Goal: Task Accomplishment & Management: Use online tool/utility

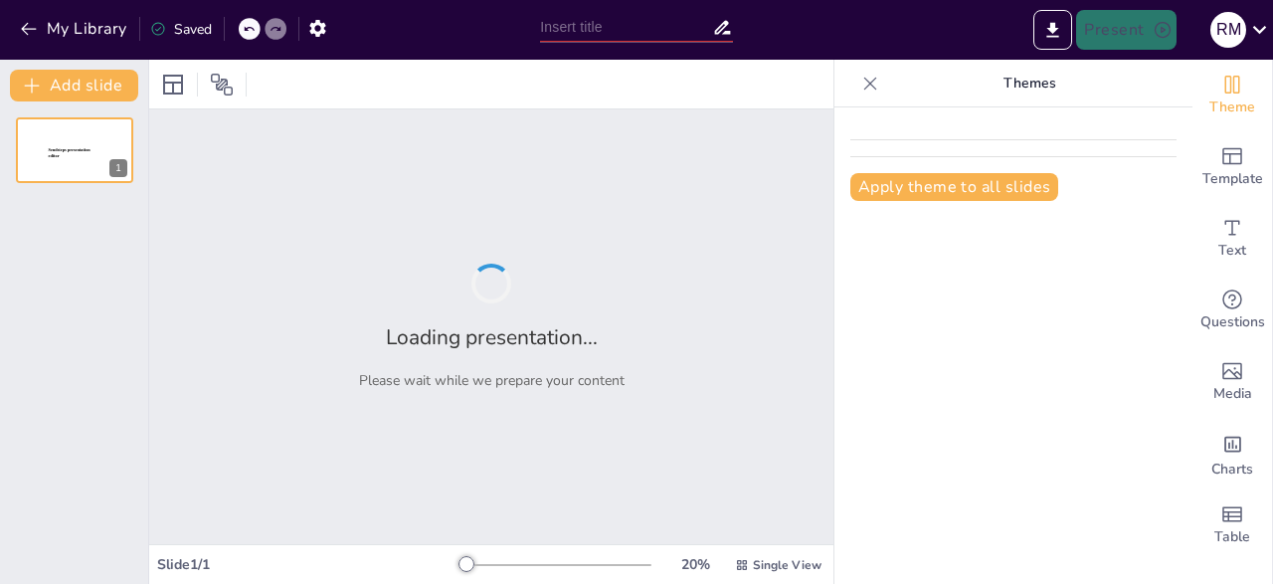
type input "Achieving ISO 27001:2022 Certification: A Milestone for TOS"
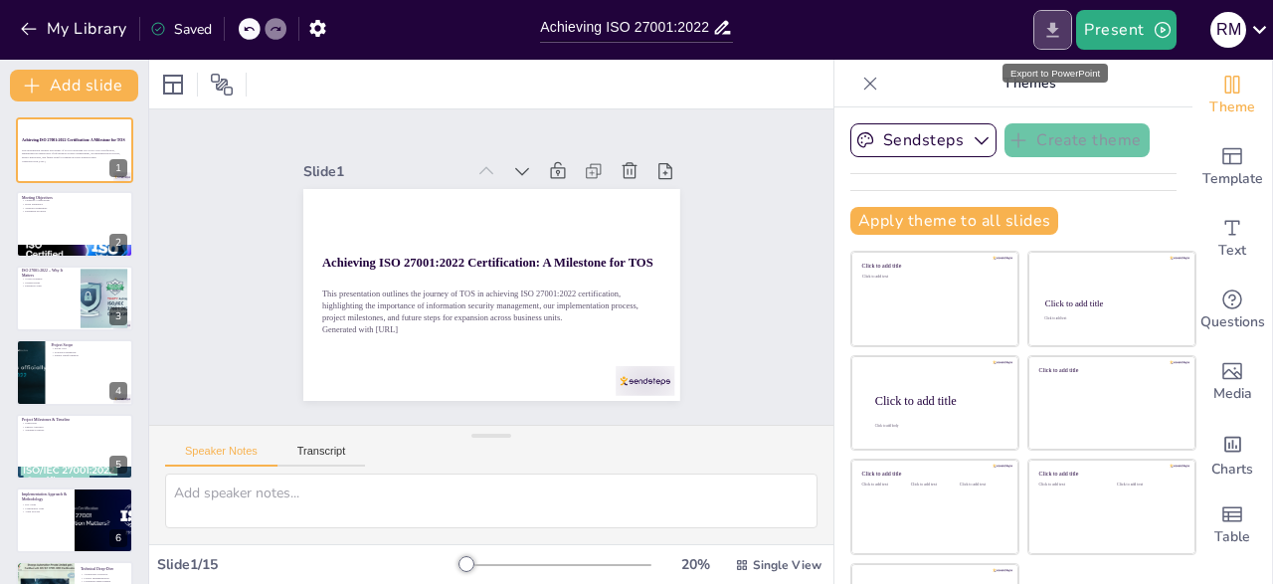
click at [1067, 27] on button "Export to PowerPoint" at bounding box center [1052, 30] width 39 height 40
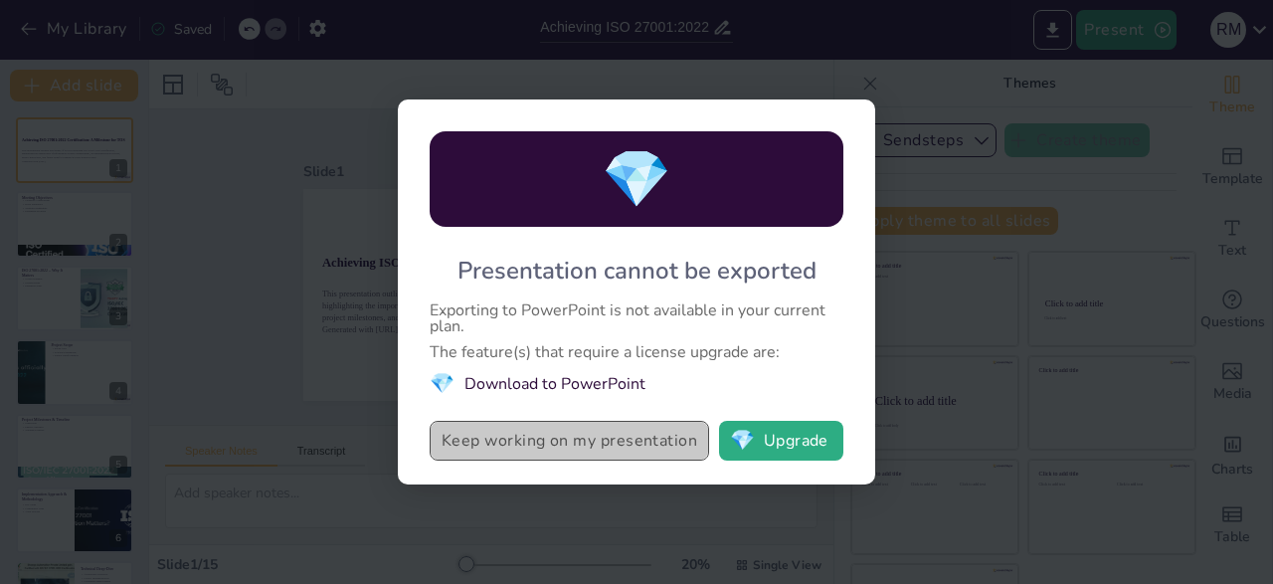
click at [653, 443] on button "Keep working on my presentation" at bounding box center [569, 441] width 279 height 40
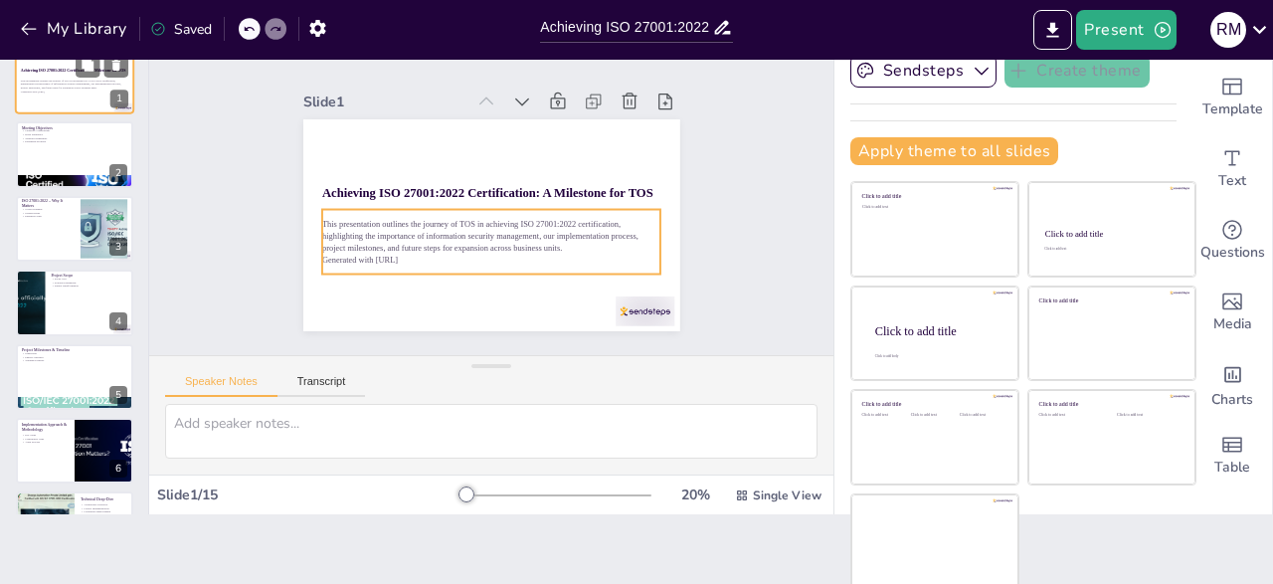
click at [91, 94] on div "This presentation outlines the journey of TOS in achieving ISO 27001:2022 certi…" at bounding box center [74, 86] width 107 height 21
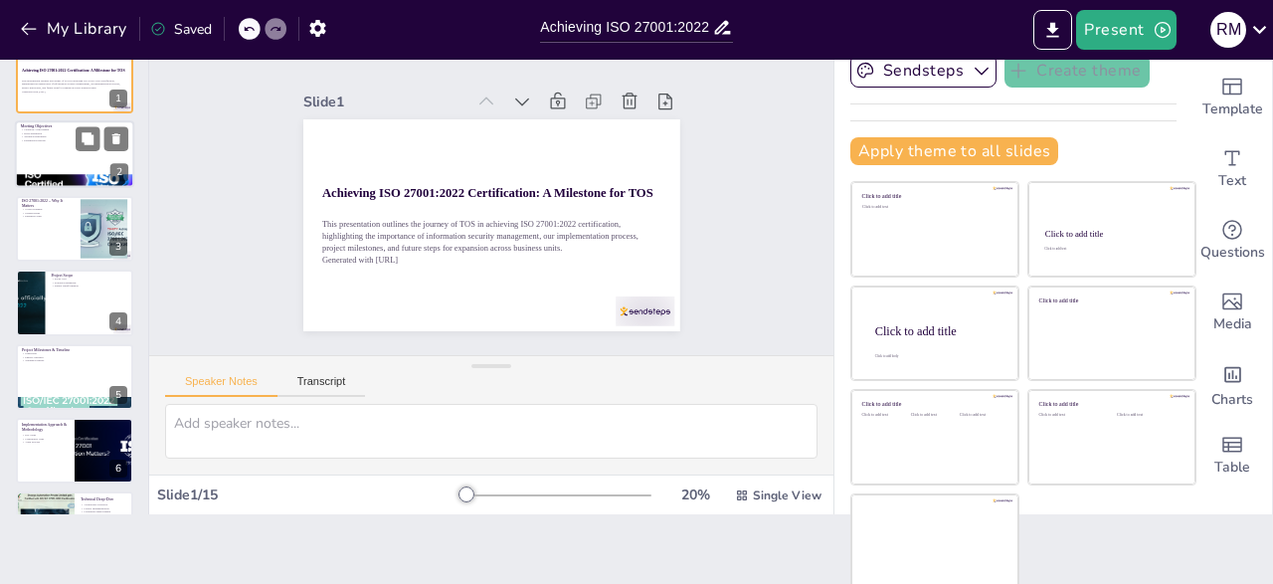
click at [77, 173] on div at bounding box center [74, 155] width 119 height 68
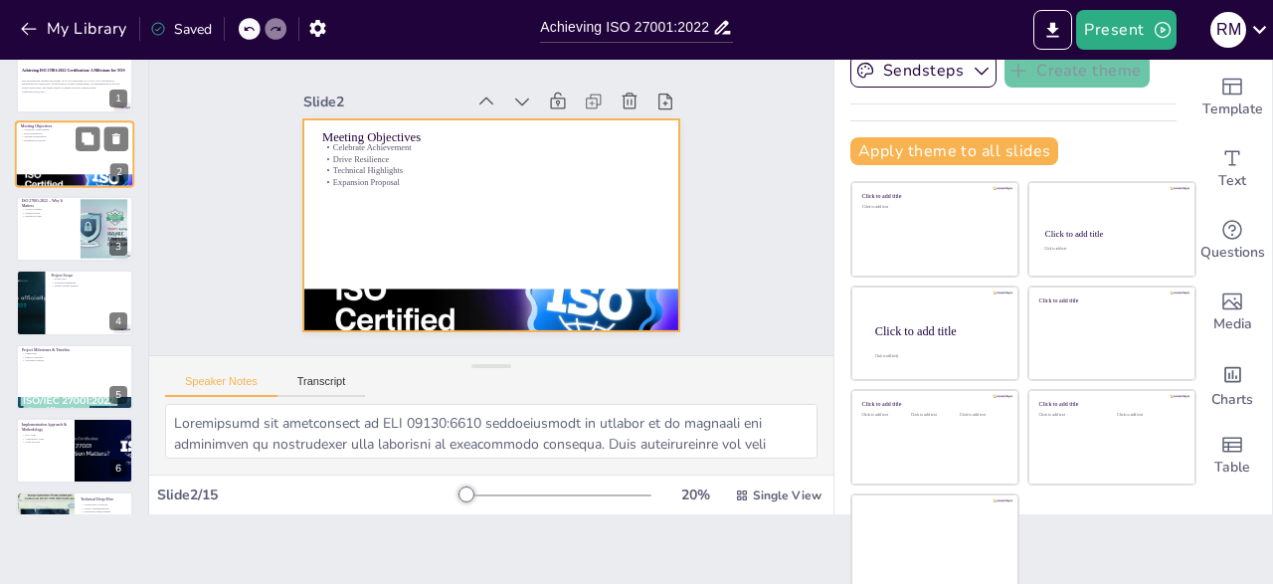
click at [75, 165] on div at bounding box center [74, 155] width 119 height 68
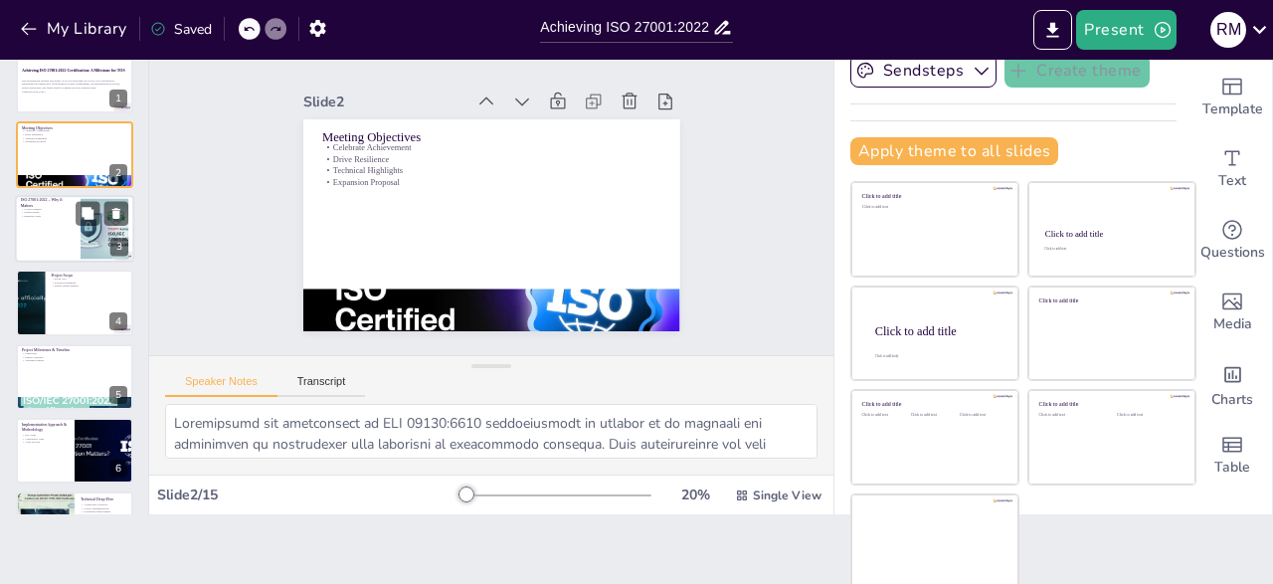
click at [51, 225] on div at bounding box center [74, 229] width 119 height 68
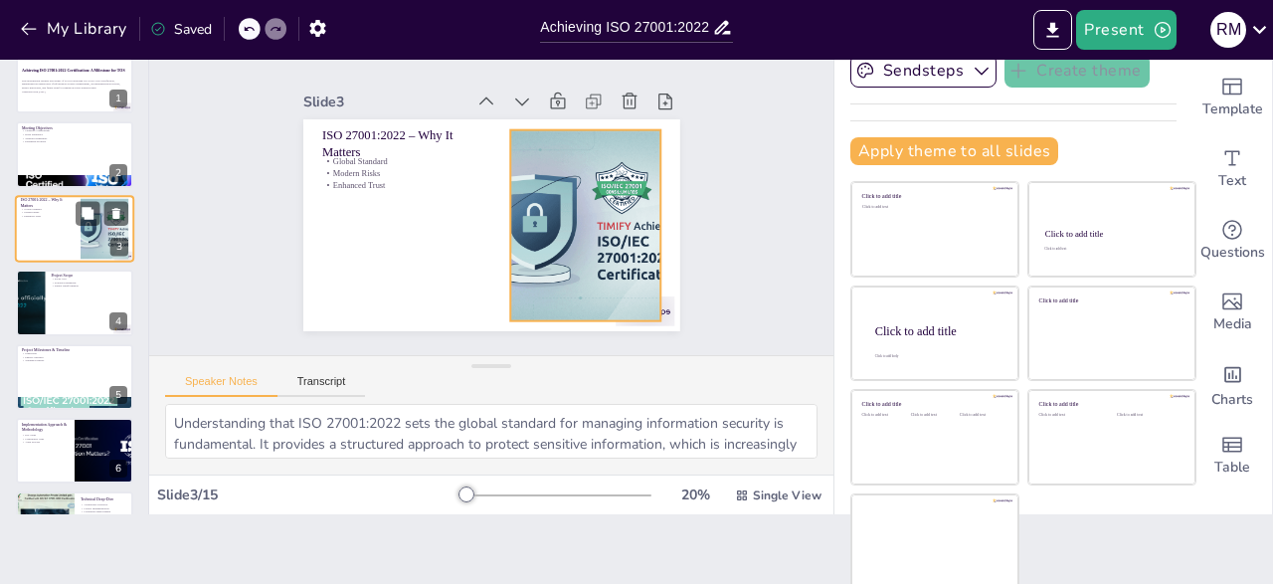
click at [93, 258] on div at bounding box center [105, 228] width 78 height 61
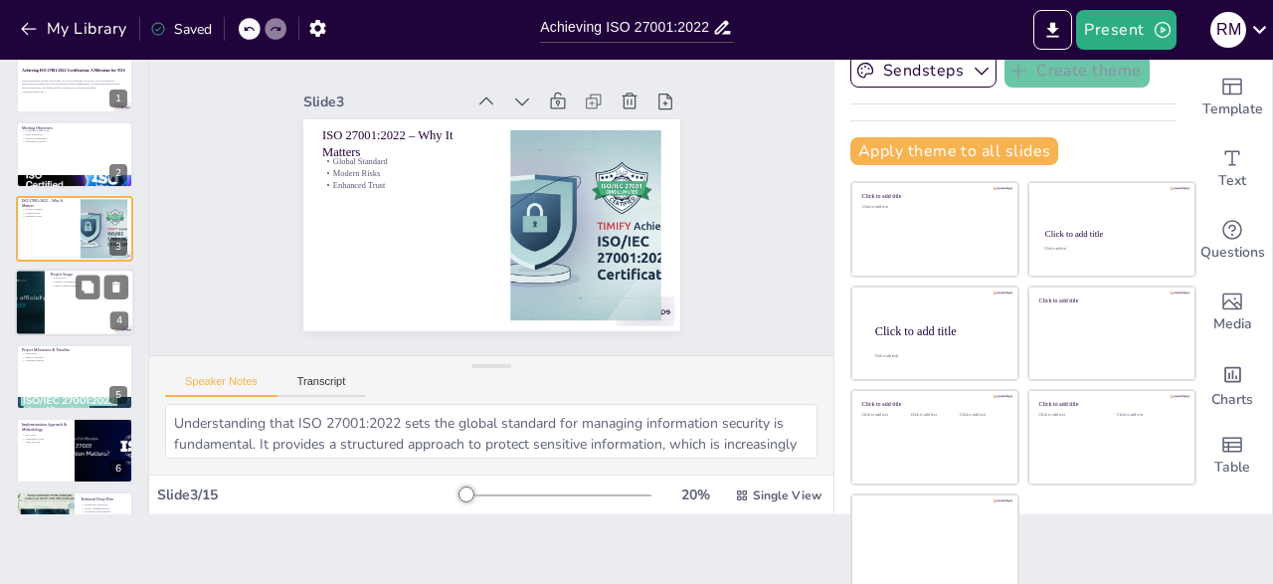
click at [79, 300] on div at bounding box center [74, 303] width 119 height 68
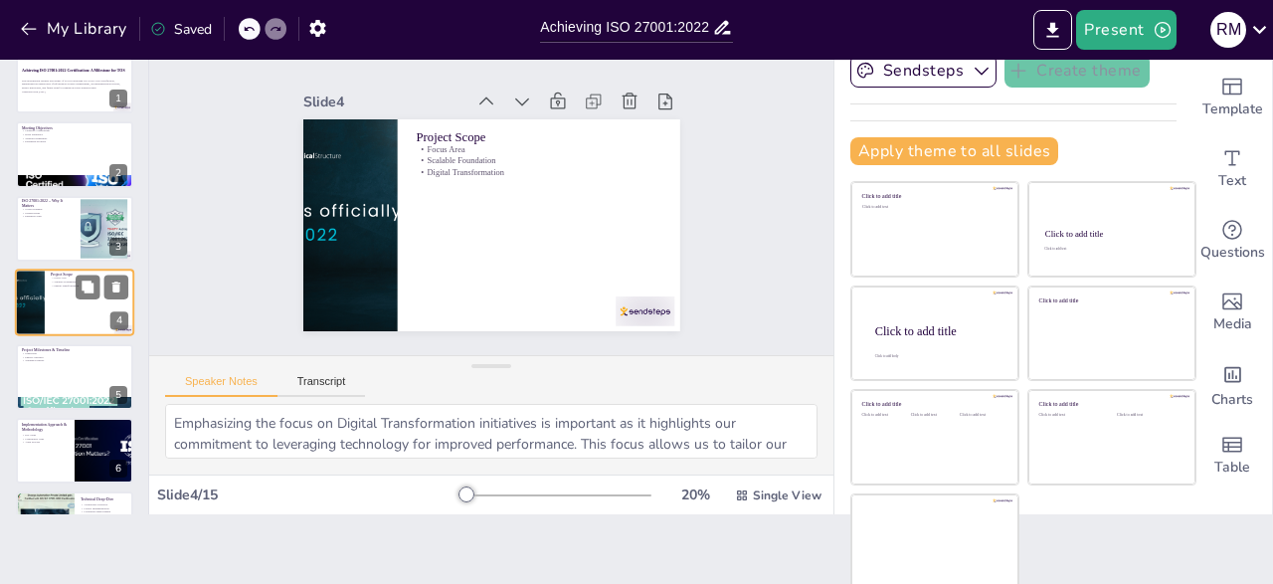
scroll to position [30, 0]
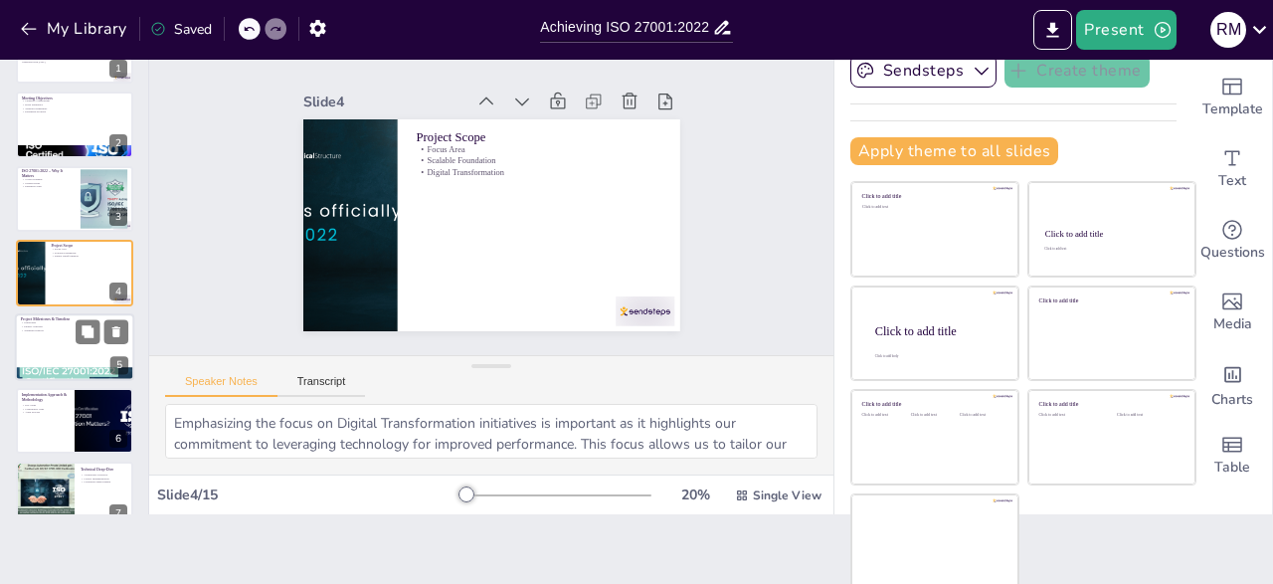
click at [79, 343] on div at bounding box center [74, 347] width 119 height 68
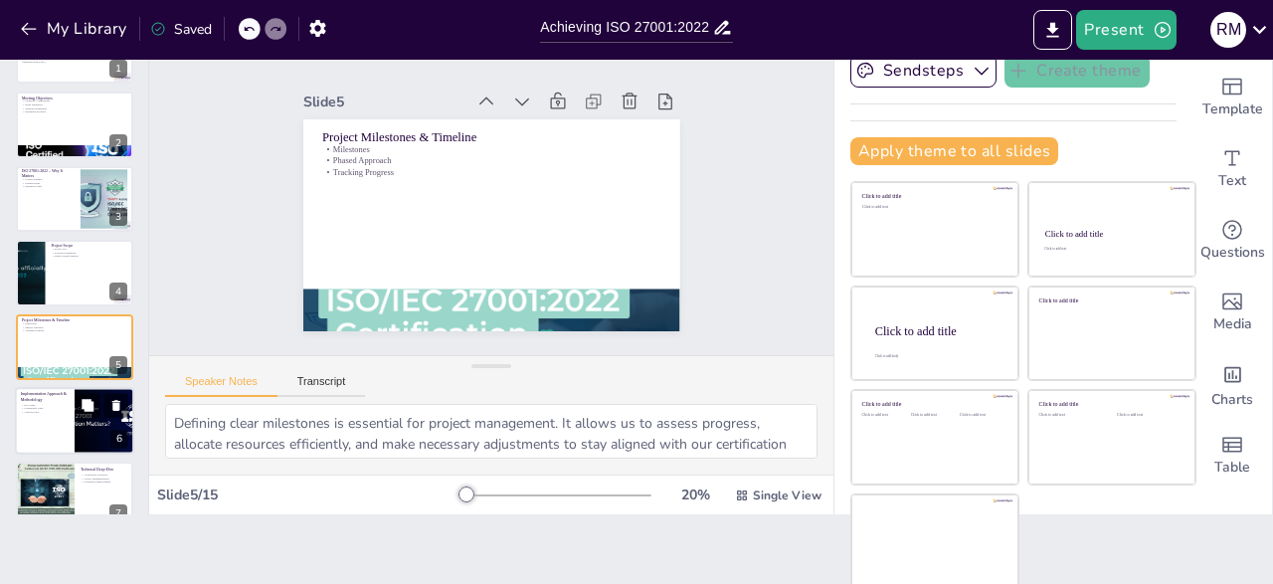
scroll to position [103, 0]
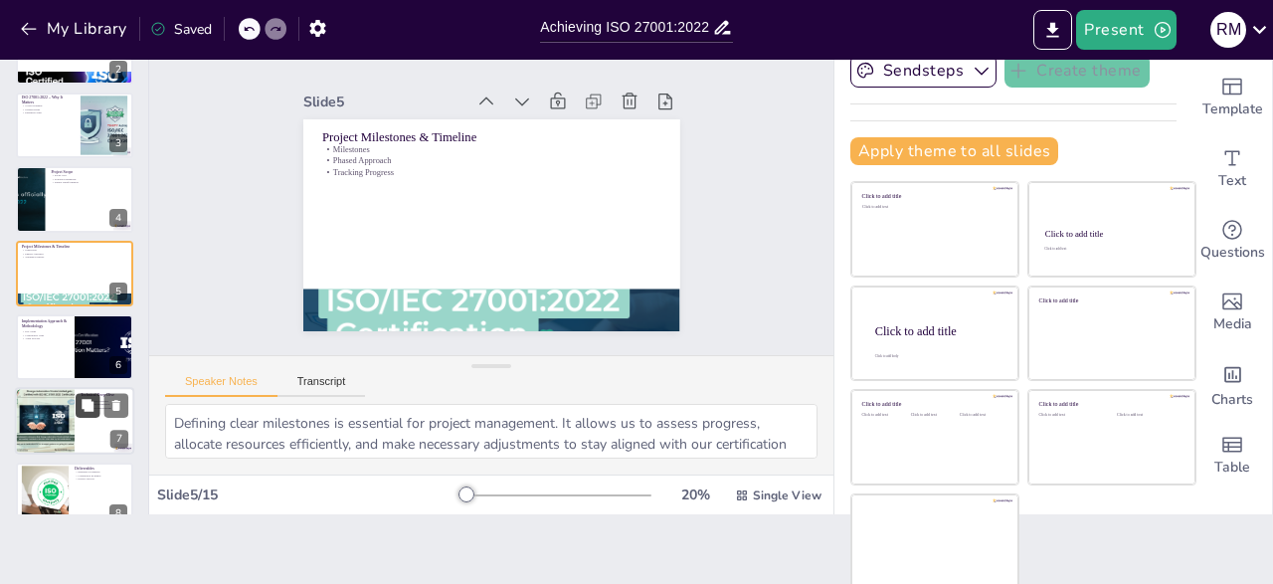
click at [78, 395] on button at bounding box center [88, 406] width 24 height 24
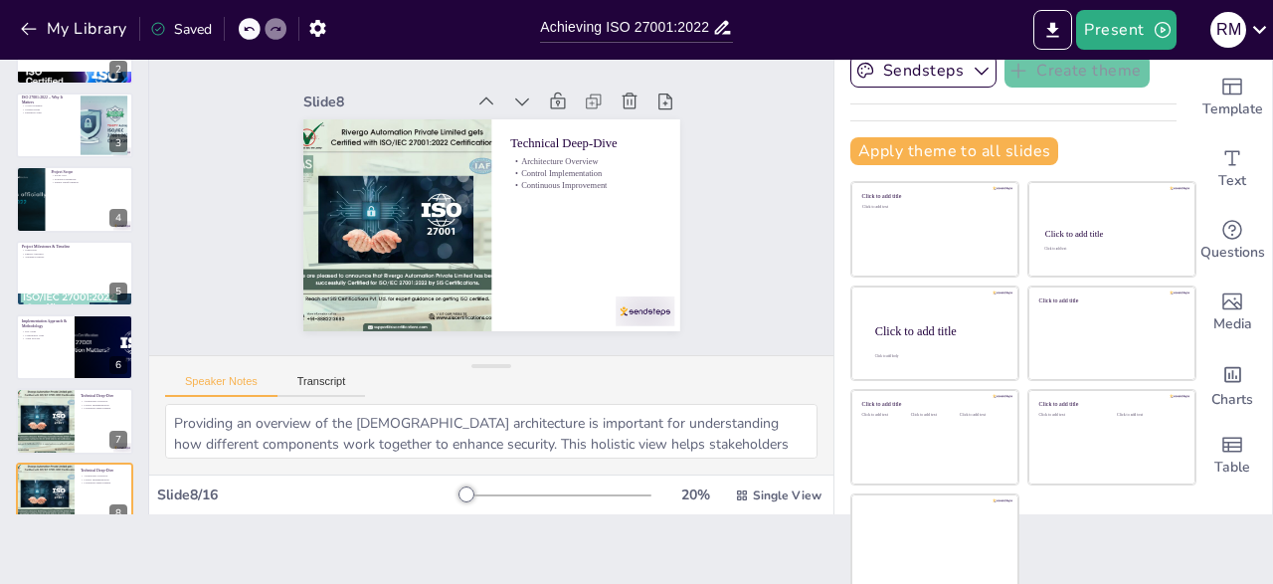
scroll to position [325, 0]
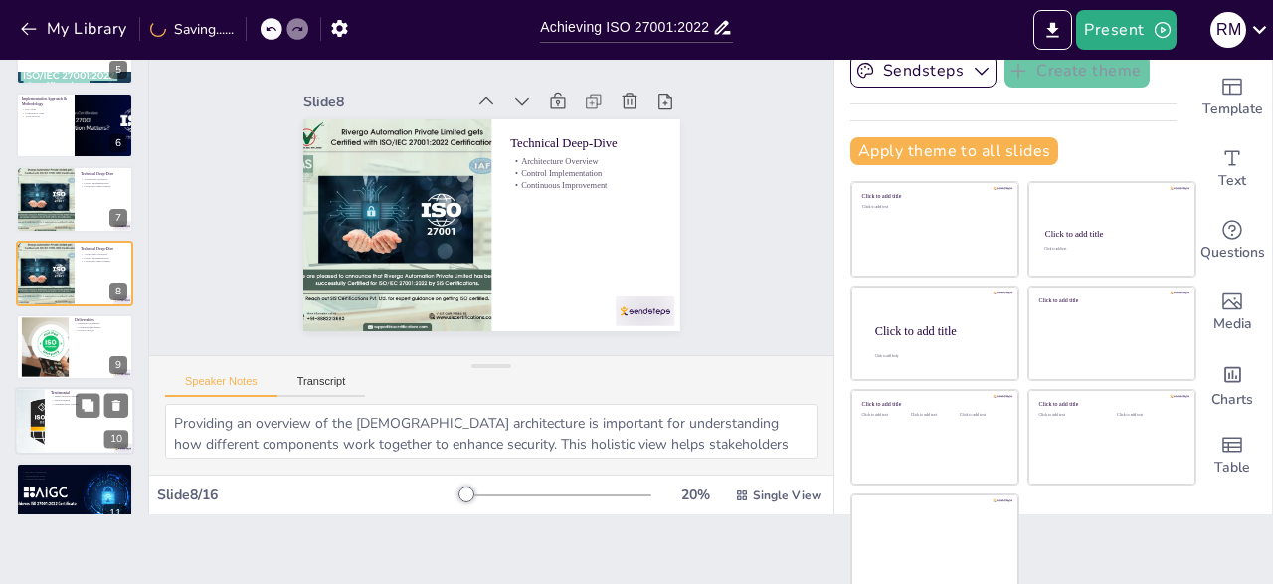
click at [84, 427] on div at bounding box center [74, 422] width 119 height 68
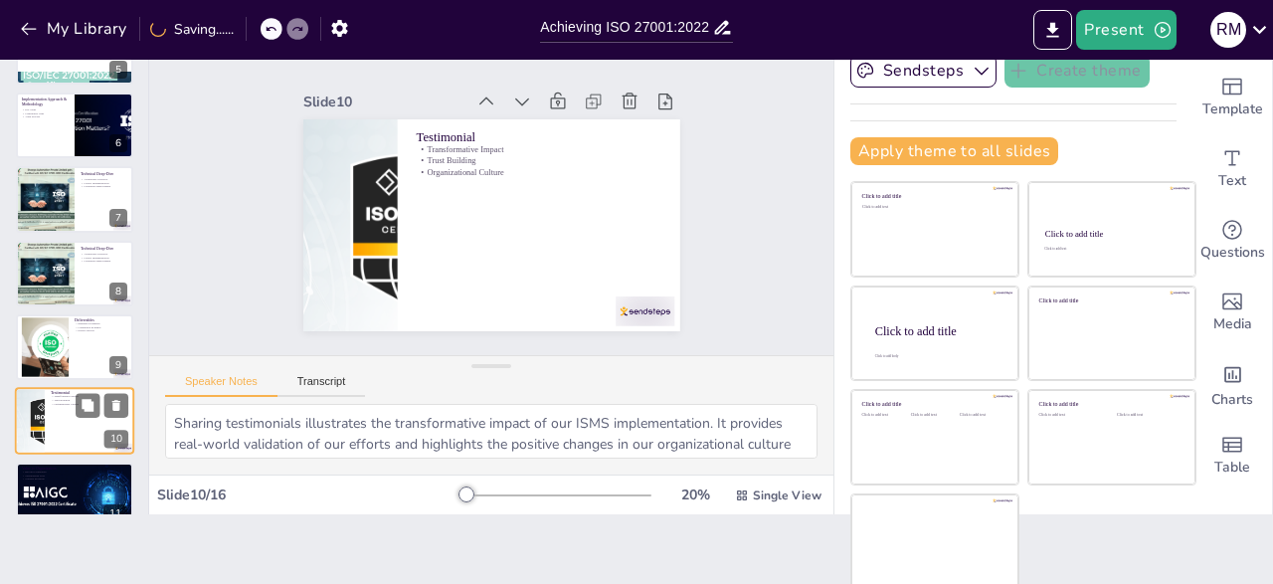
scroll to position [473, 0]
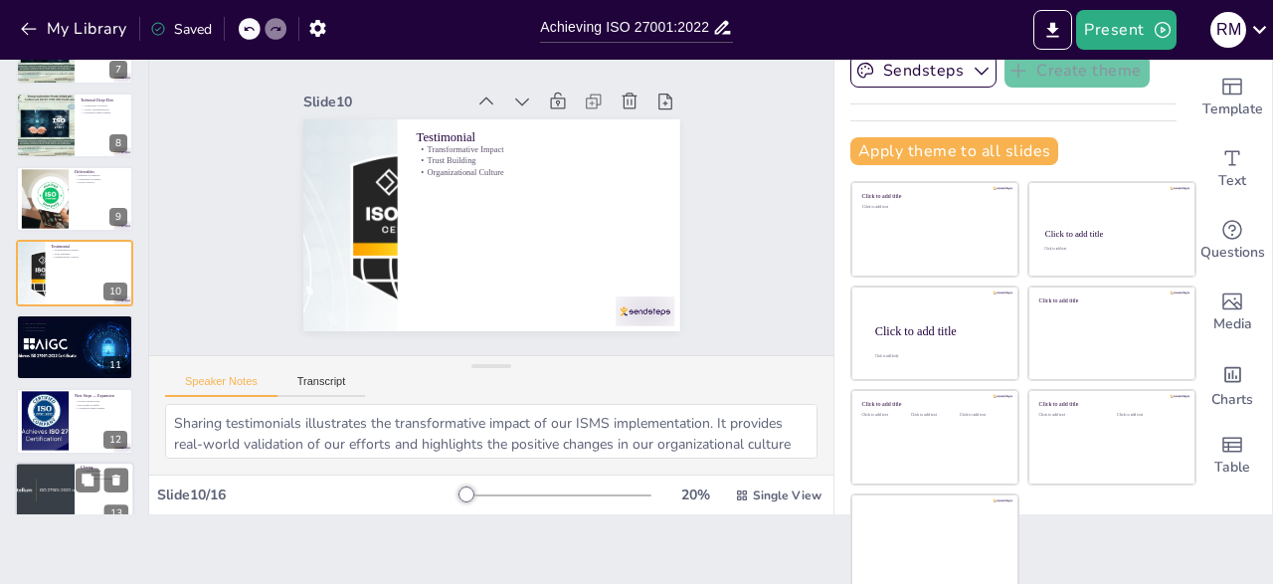
click at [67, 489] on div at bounding box center [44, 496] width 100 height 68
type textarea "Congratulating the project team reinforces the importance of teamwork and dedic…"
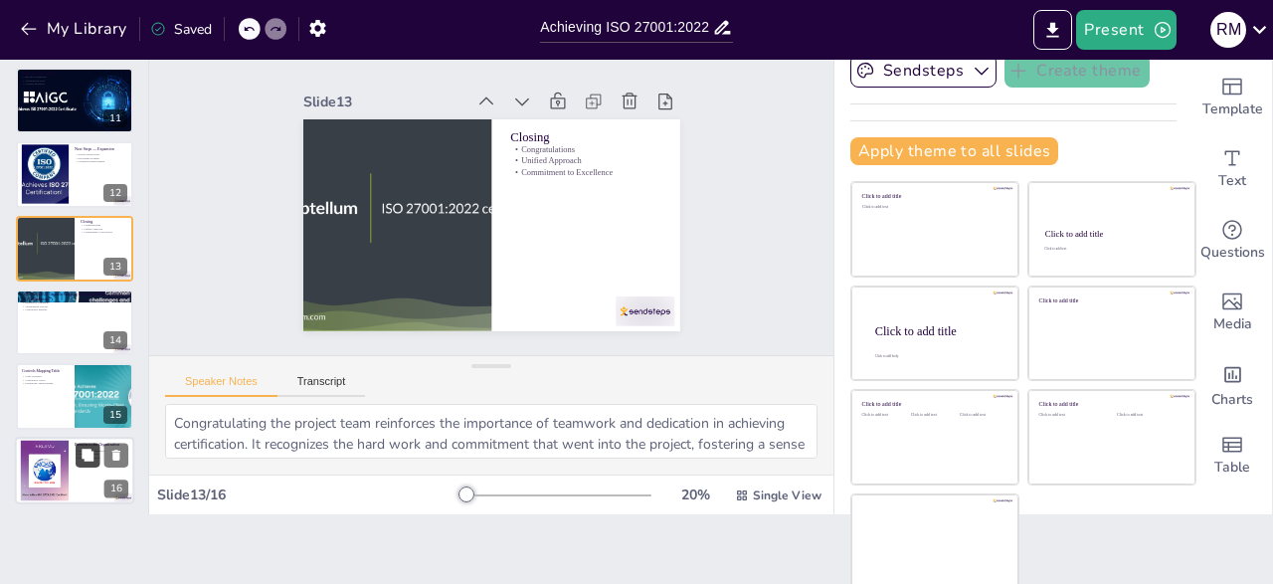
scroll to position [724, 0]
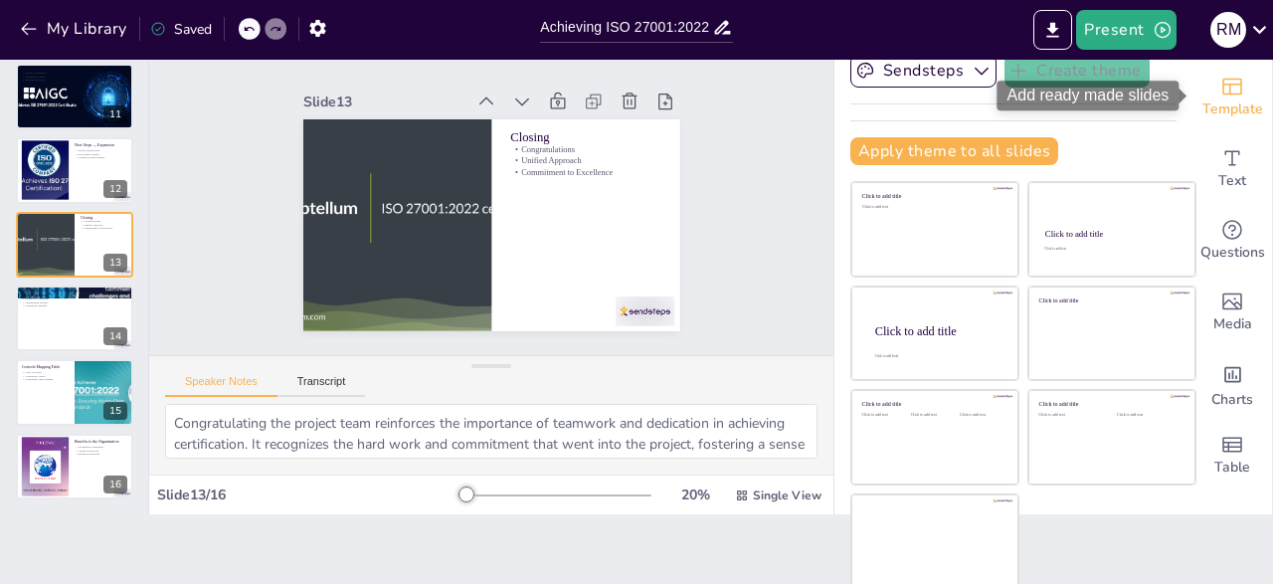
click at [1242, 81] on icon "Add ready made slides" at bounding box center [1232, 87] width 20 height 17
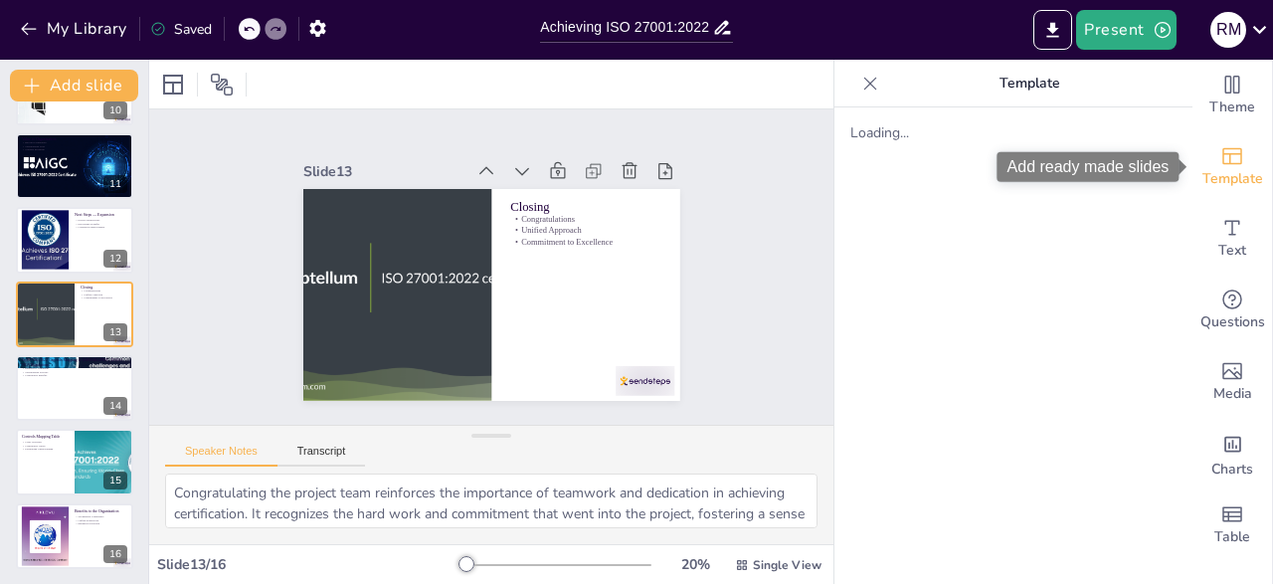
scroll to position [0, 0]
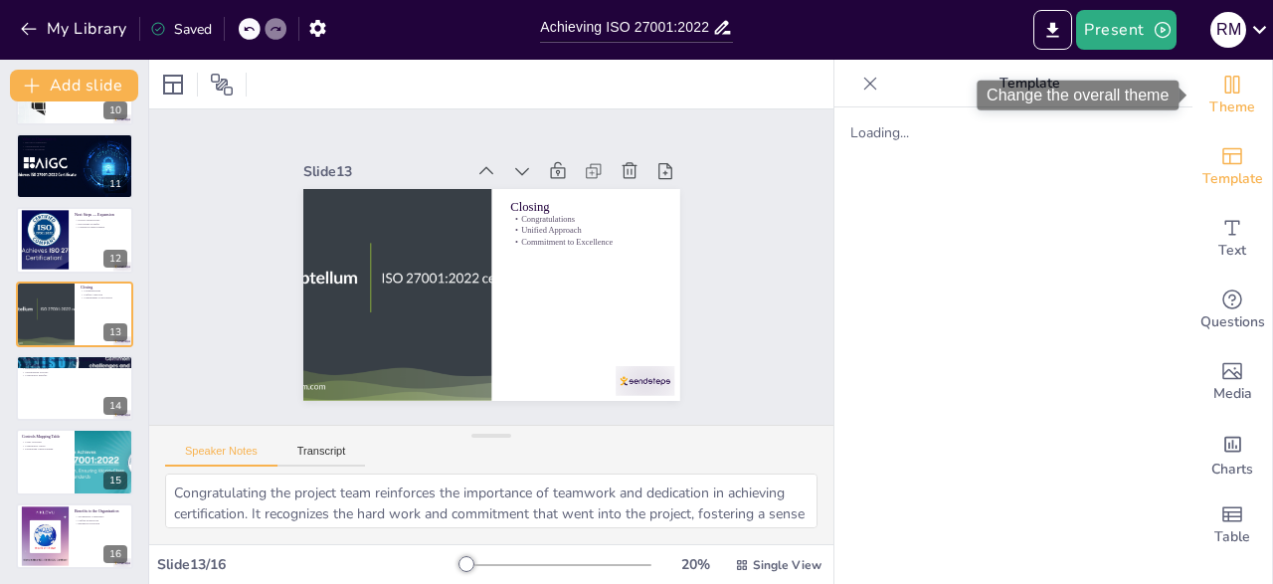
click at [1231, 87] on icon "Change the overall theme" at bounding box center [1232, 85] width 15 height 18
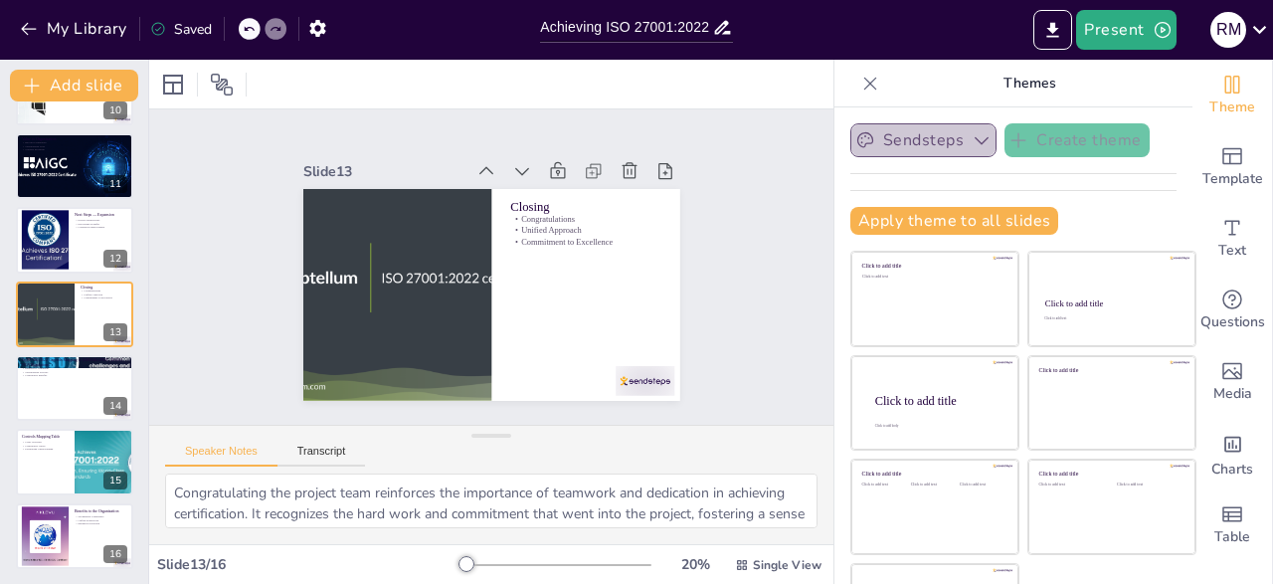
click at [971, 152] on button "Sendsteps" at bounding box center [923, 140] width 146 height 34
click at [972, 150] on button "Sendsteps" at bounding box center [923, 140] width 146 height 34
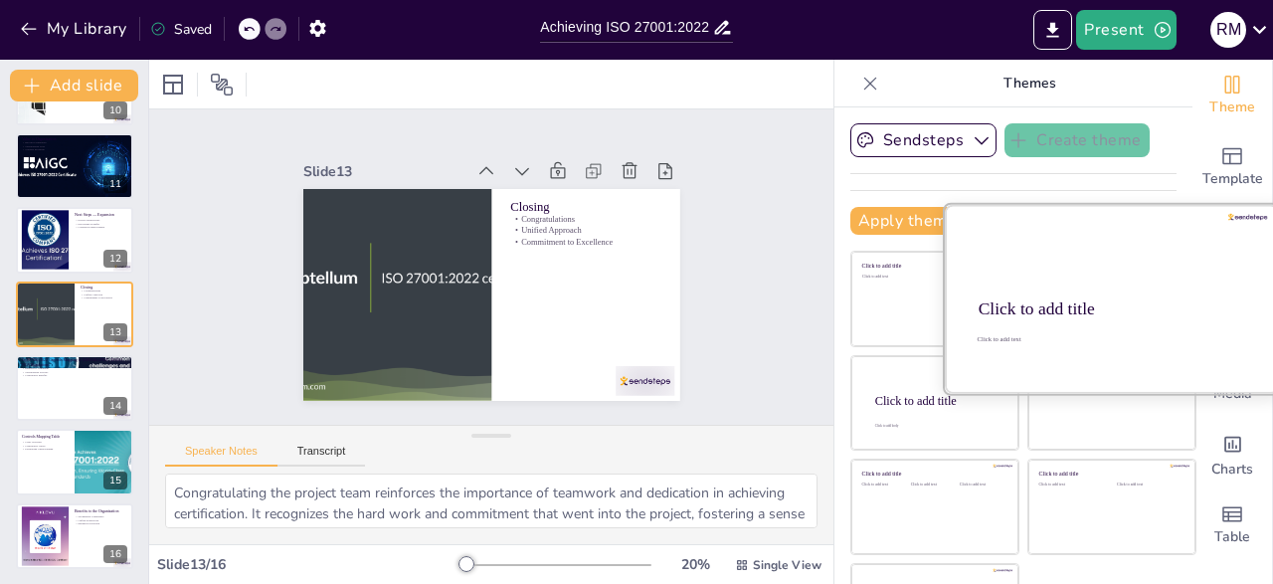
scroll to position [70, 0]
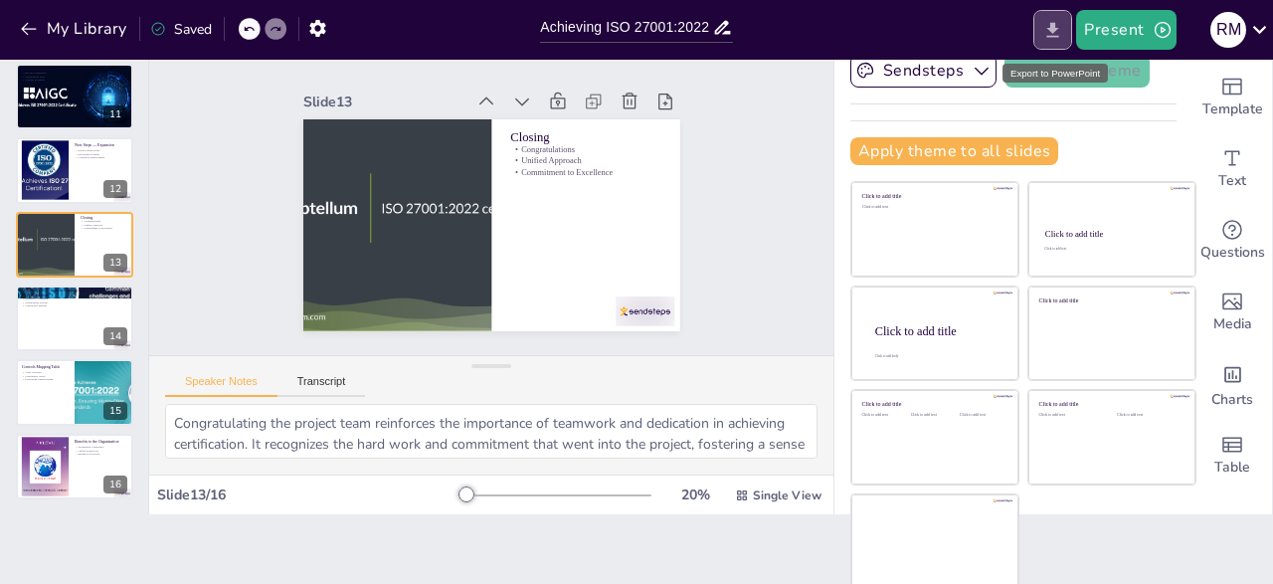
click at [1047, 25] on icon "Export to PowerPoint" at bounding box center [1052, 30] width 21 height 21
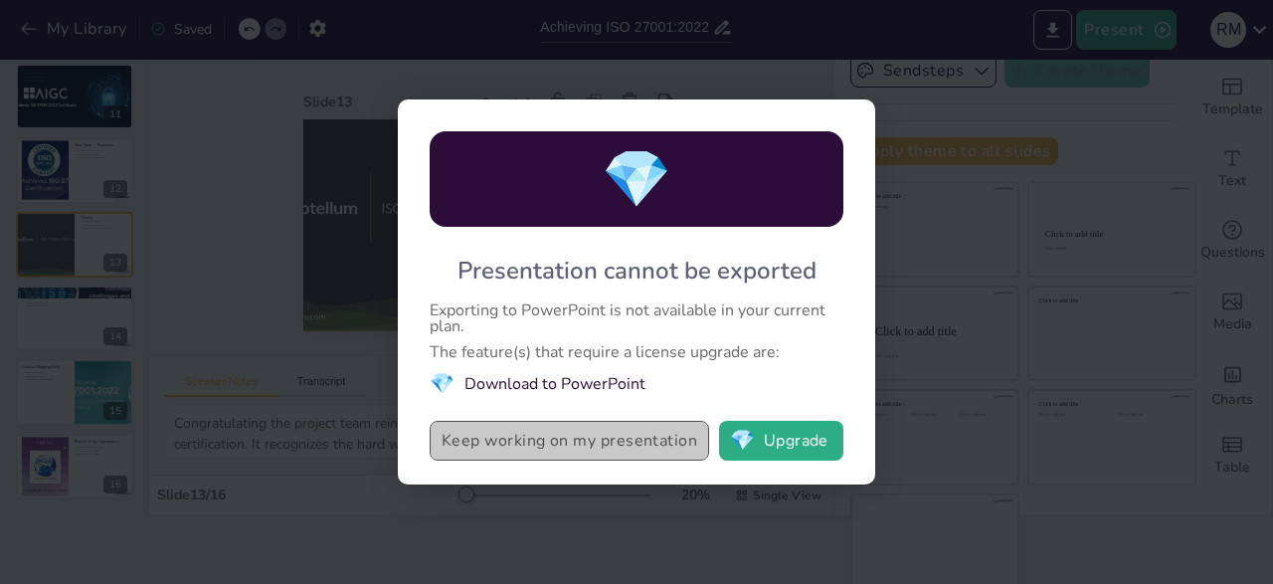
click at [592, 435] on button "Keep working on my presentation" at bounding box center [569, 441] width 279 height 40
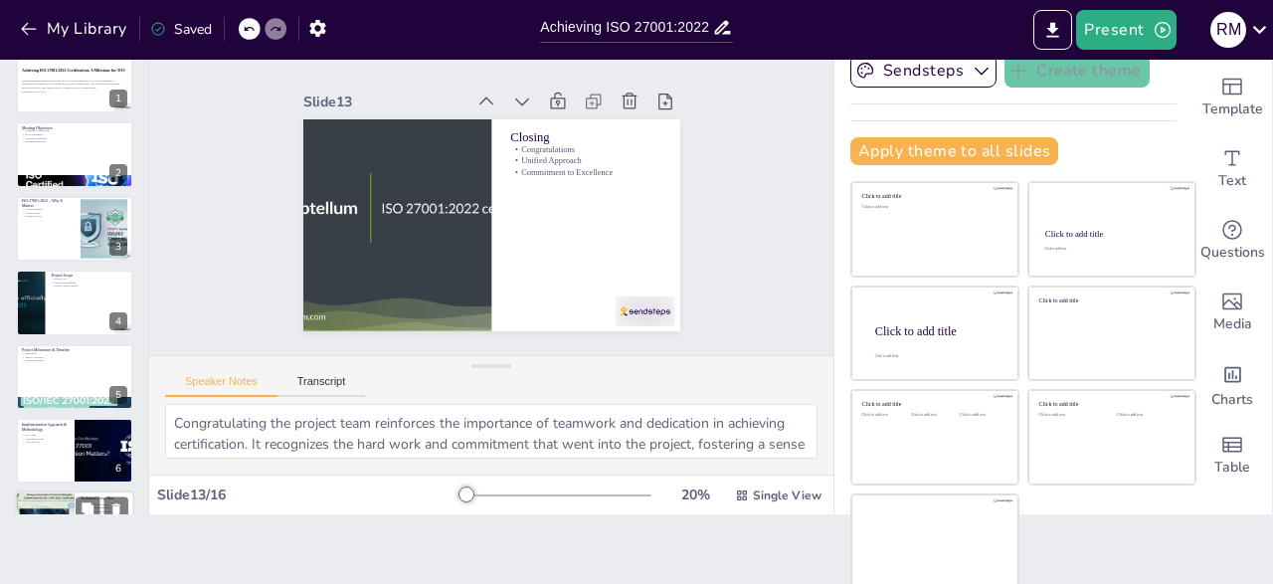
scroll to position [0, 0]
click at [95, 93] on div "This presentation outlines the journey of TOS in achieving ISO 27001:2022 certi…" at bounding box center [74, 86] width 107 height 21
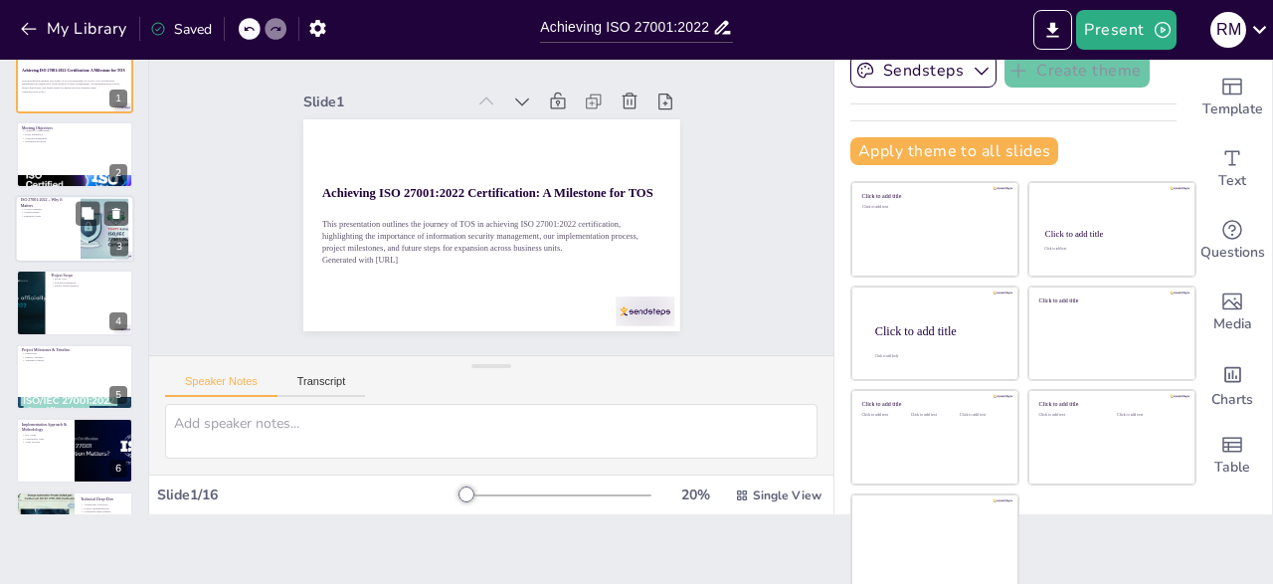
click at [45, 222] on div at bounding box center [74, 229] width 119 height 68
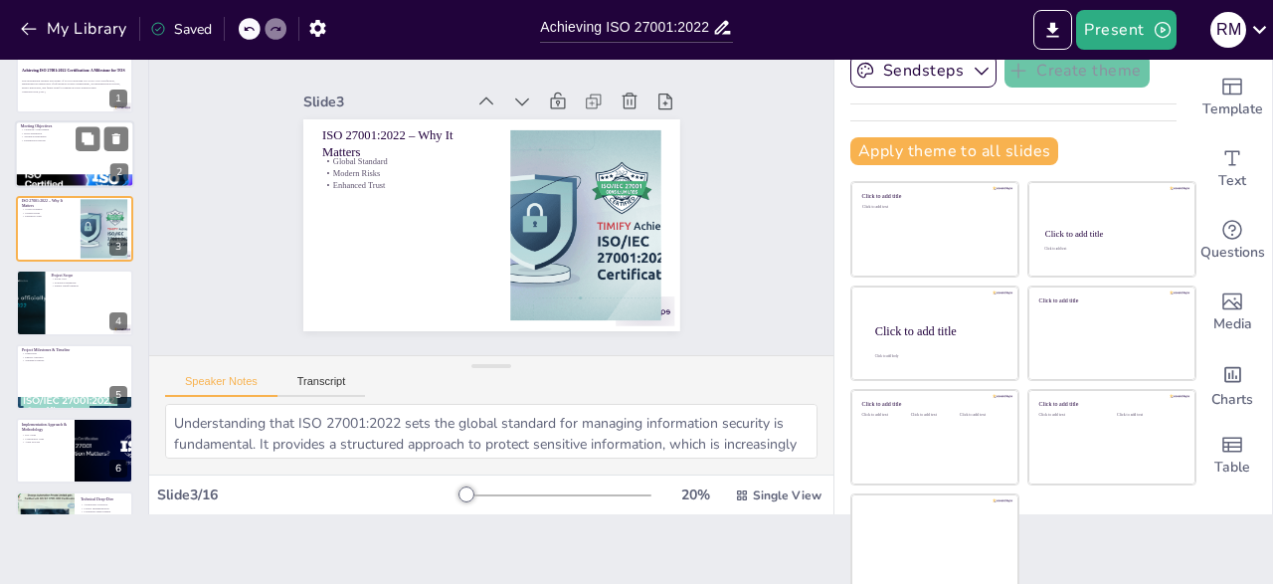
click at [60, 152] on div at bounding box center [74, 155] width 119 height 68
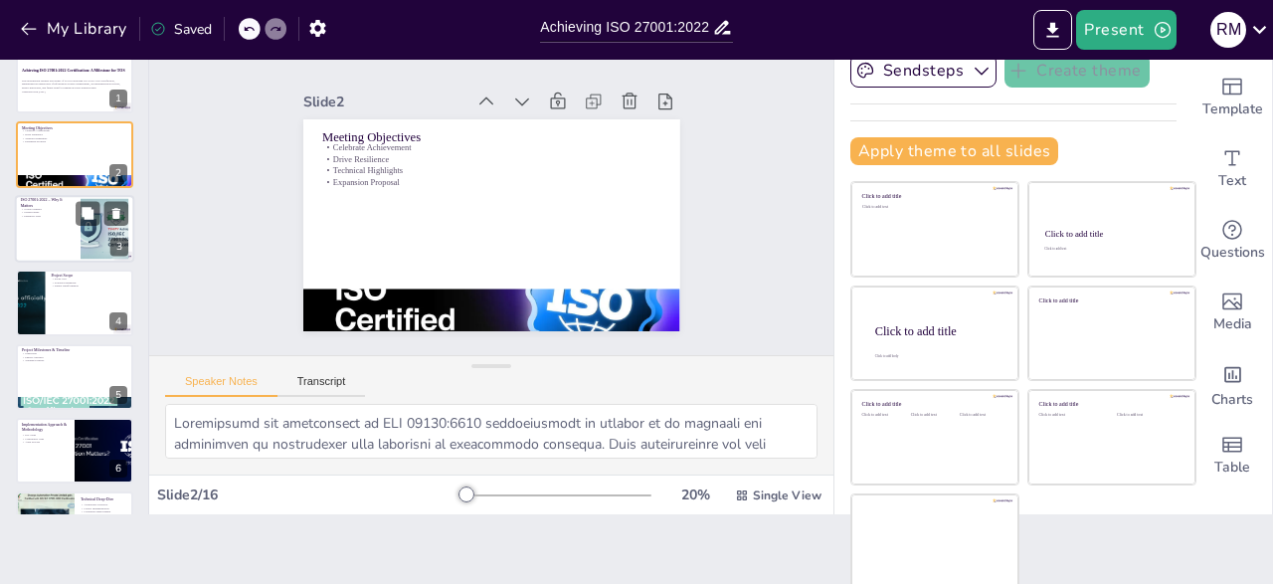
click at [71, 214] on p "Enhanced Trust" at bounding box center [48, 216] width 54 height 4
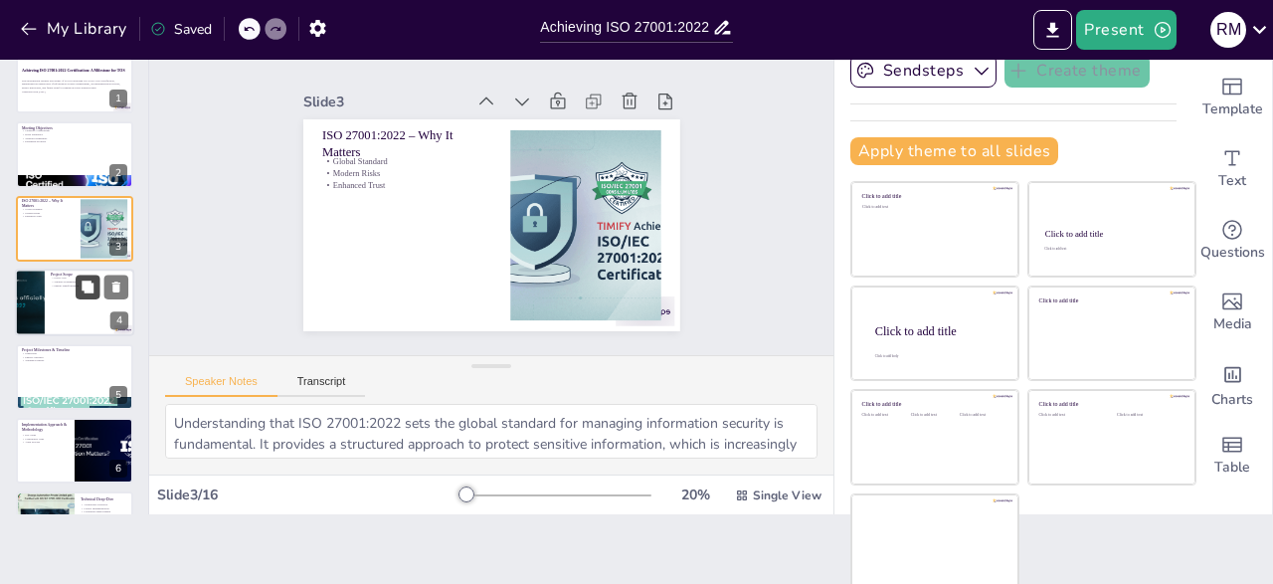
click at [86, 283] on icon at bounding box center [88, 286] width 12 height 12
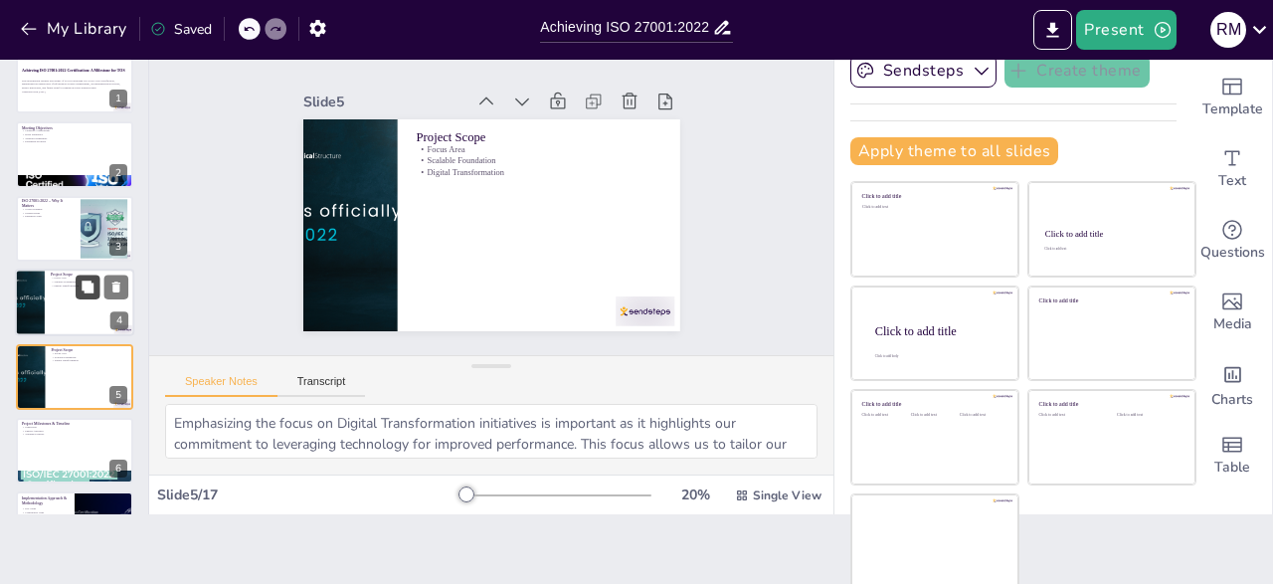
scroll to position [103, 0]
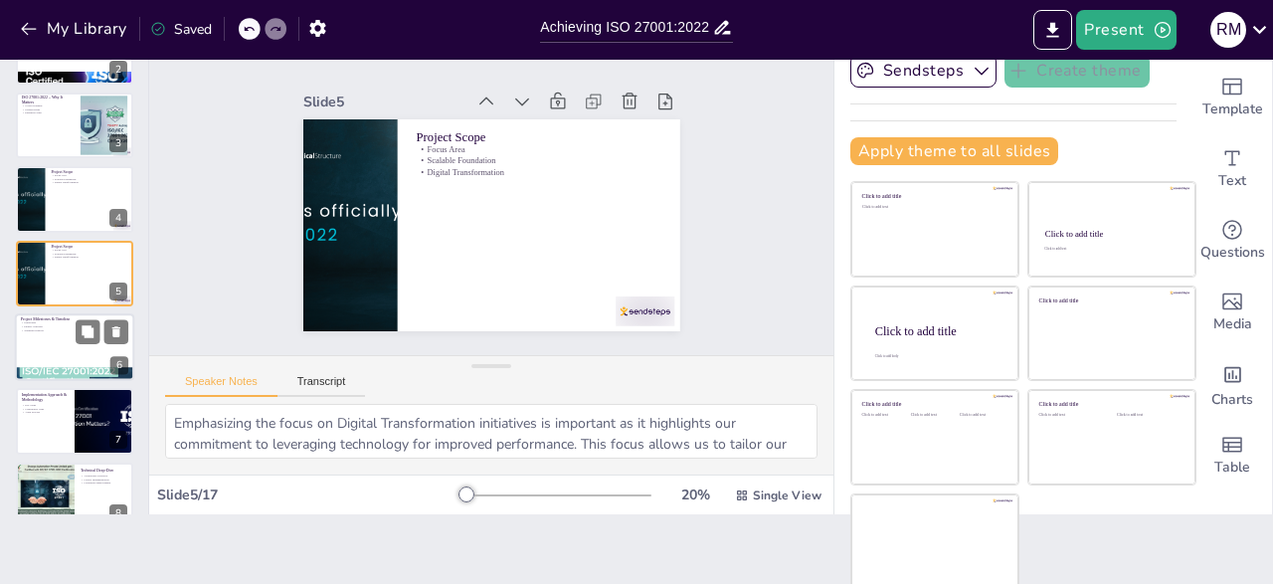
click at [88, 347] on div at bounding box center [74, 347] width 119 height 68
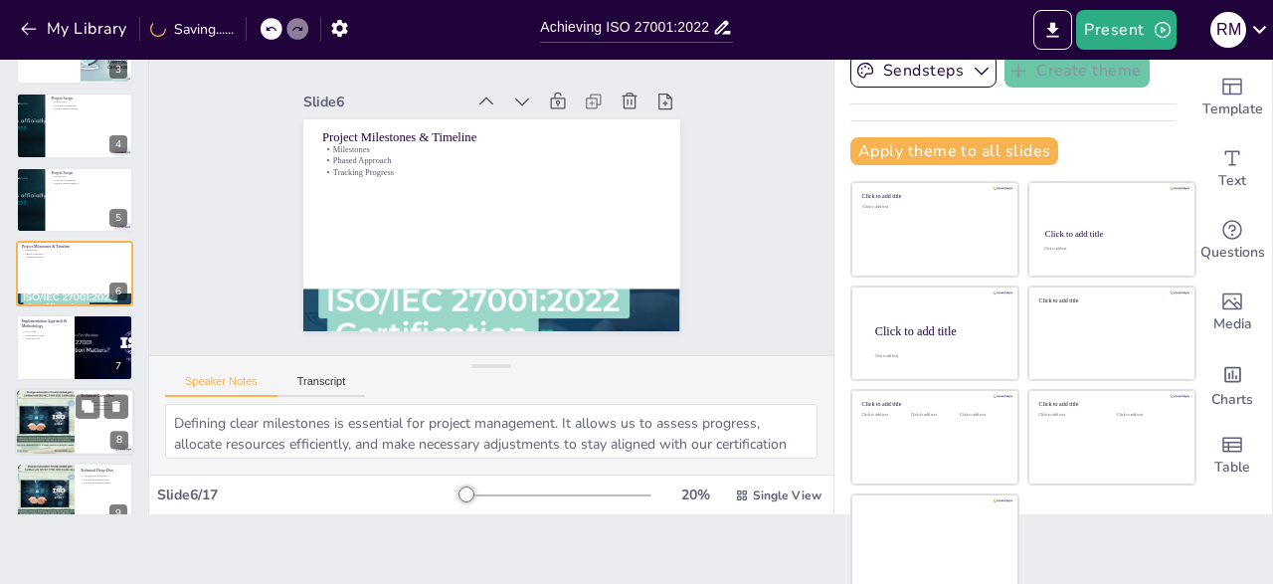
click at [67, 421] on div at bounding box center [45, 422] width 68 height 68
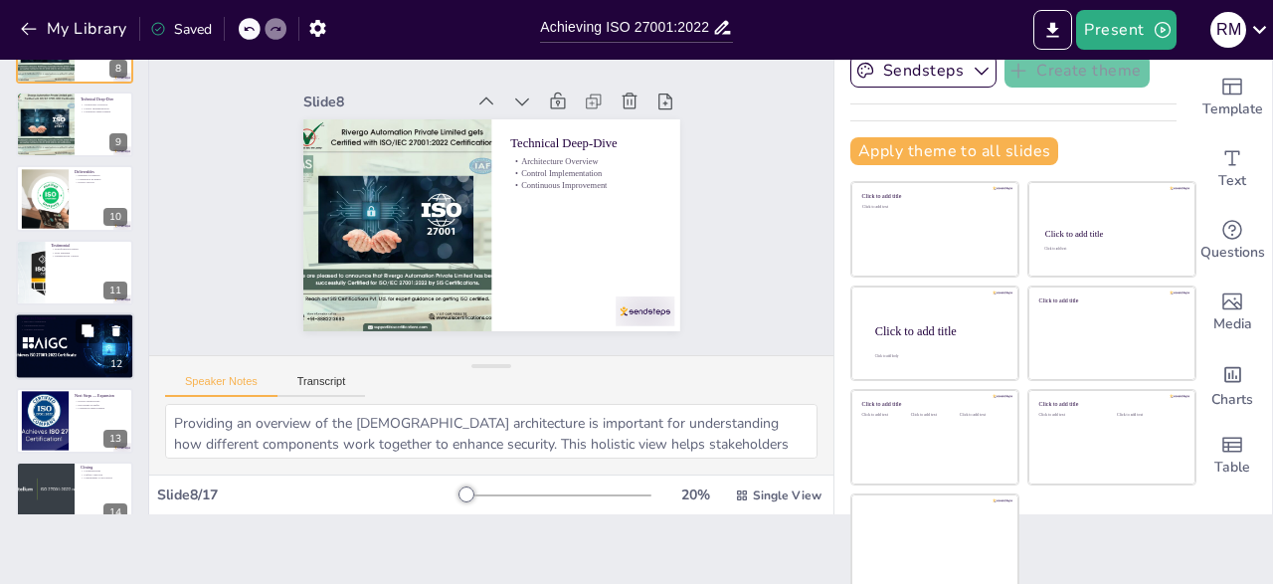
click at [65, 340] on div at bounding box center [74, 346] width 135 height 68
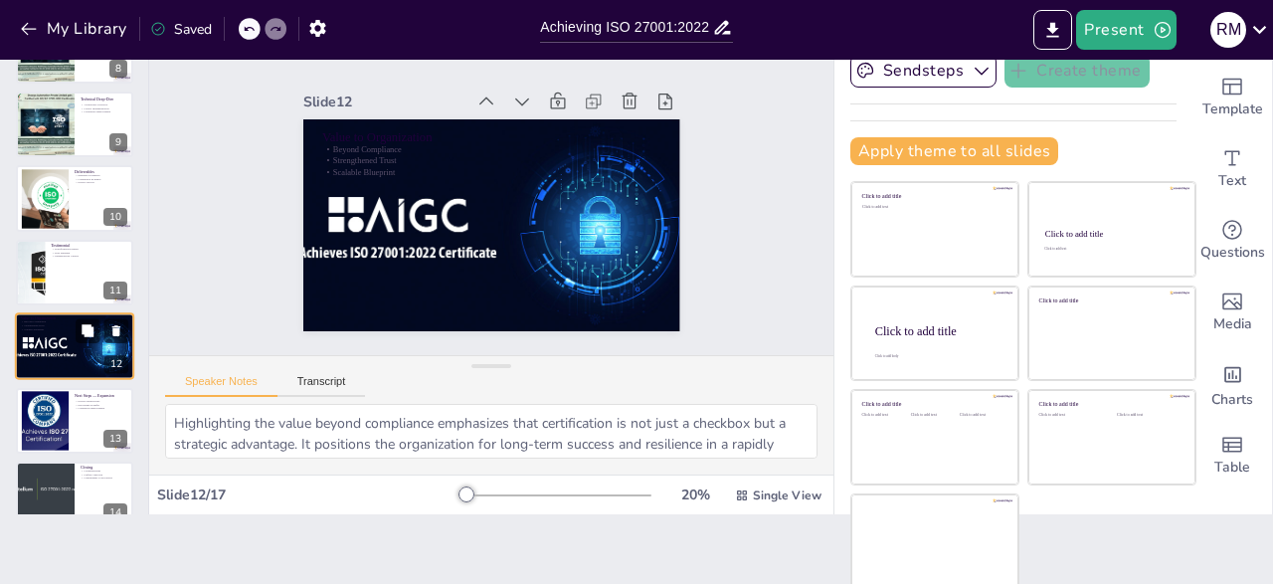
scroll to position [621, 0]
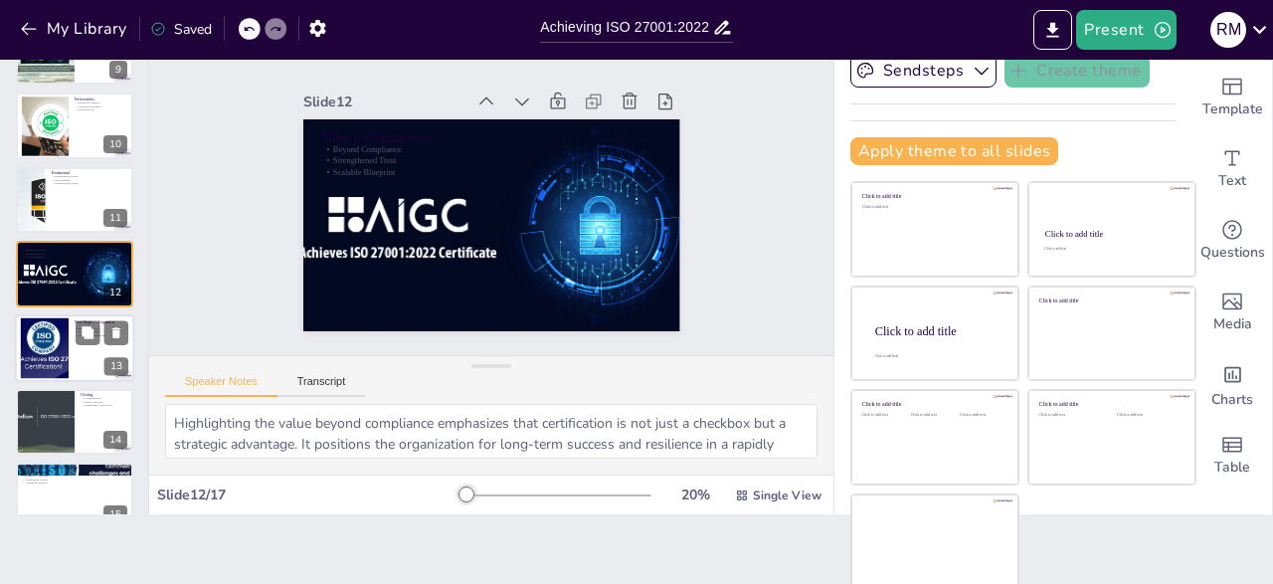
click at [75, 365] on div at bounding box center [74, 348] width 119 height 68
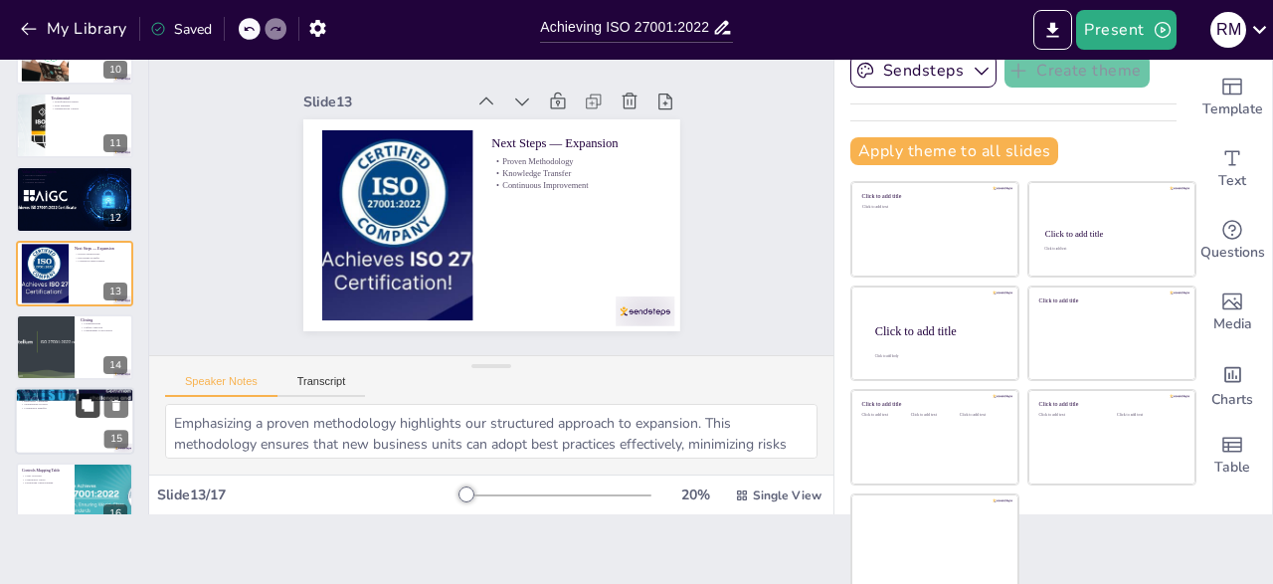
click at [84, 413] on button at bounding box center [88, 406] width 24 height 24
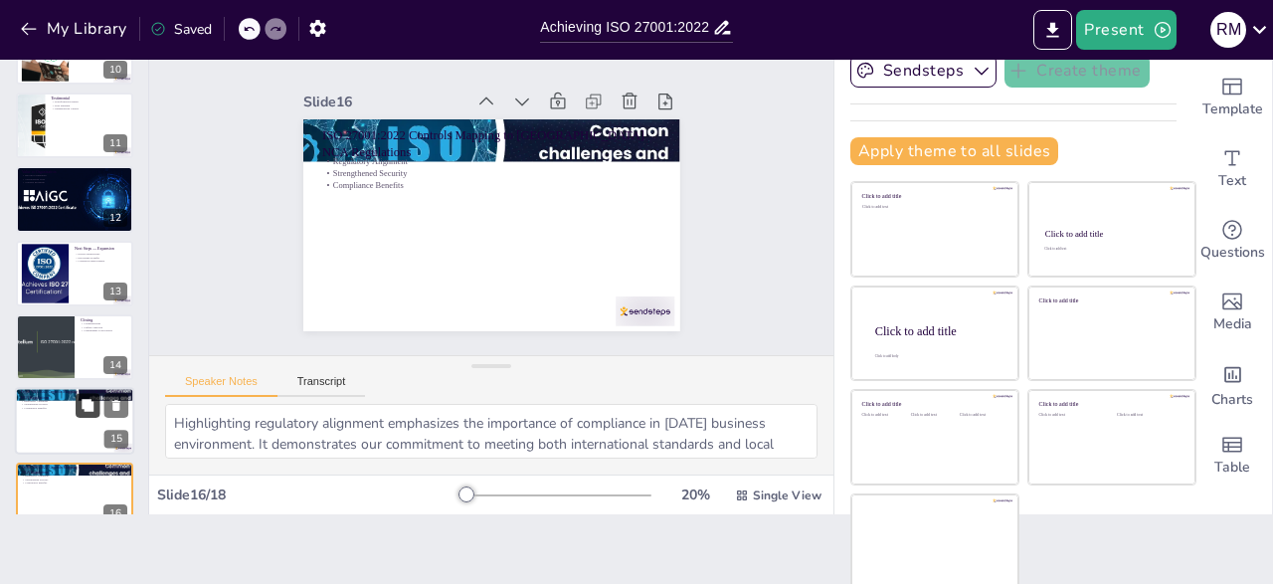
scroll to position [872, 0]
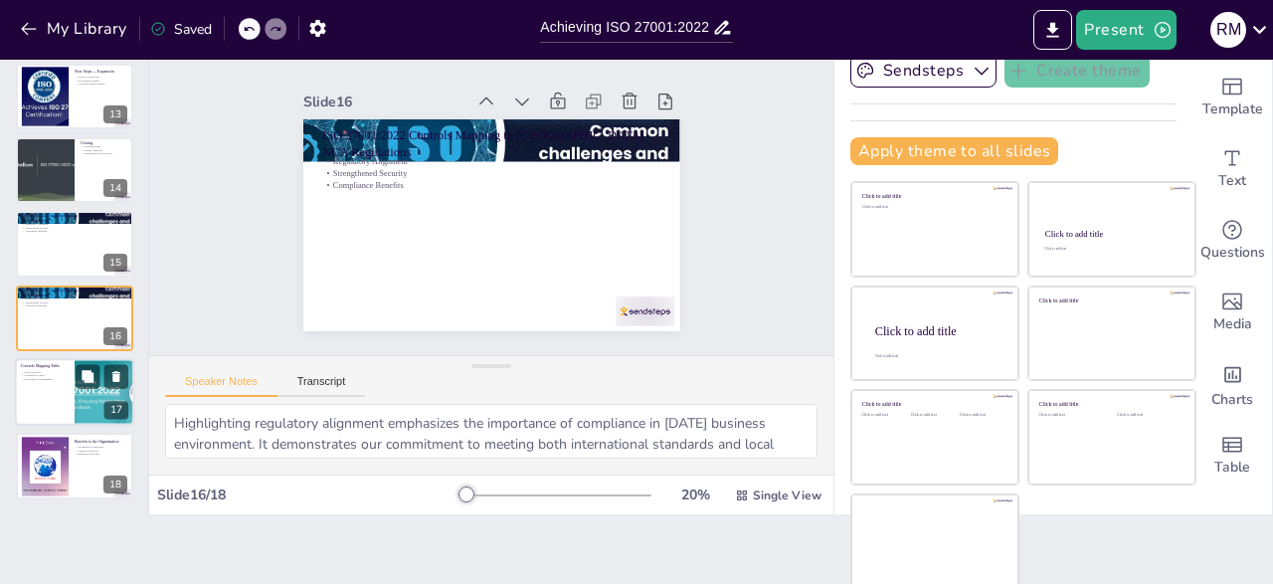
click at [83, 401] on div at bounding box center [104, 392] width 119 height 68
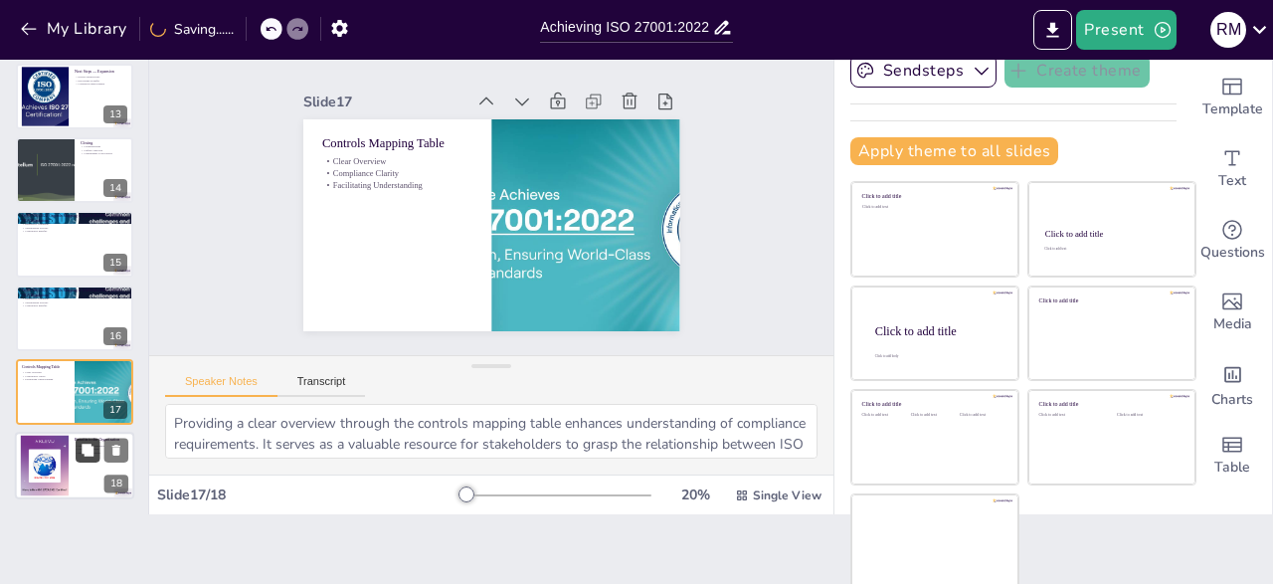
click at [81, 453] on button at bounding box center [88, 451] width 24 height 24
type textarea "Emphasizing streamlined compliance highlights the efficiency gained by aligning…"
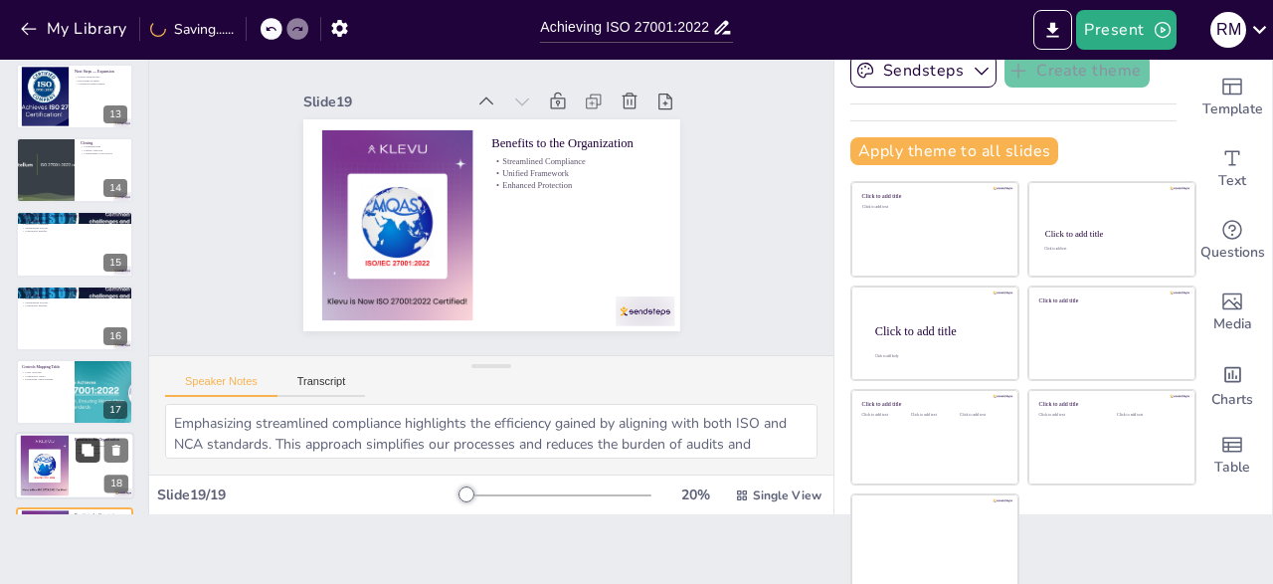
scroll to position [947, 0]
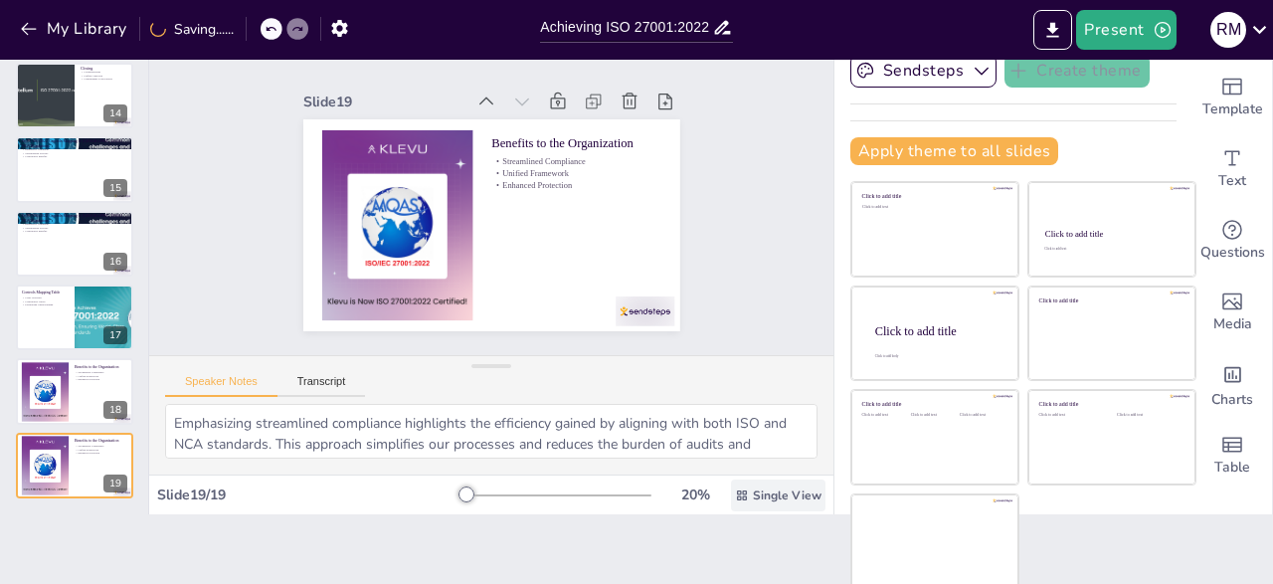
click at [758, 489] on span "Single View" at bounding box center [787, 495] width 69 height 16
click at [793, 488] on span "Single View" at bounding box center [787, 495] width 69 height 16
click at [748, 494] on icon at bounding box center [742, 495] width 14 height 14
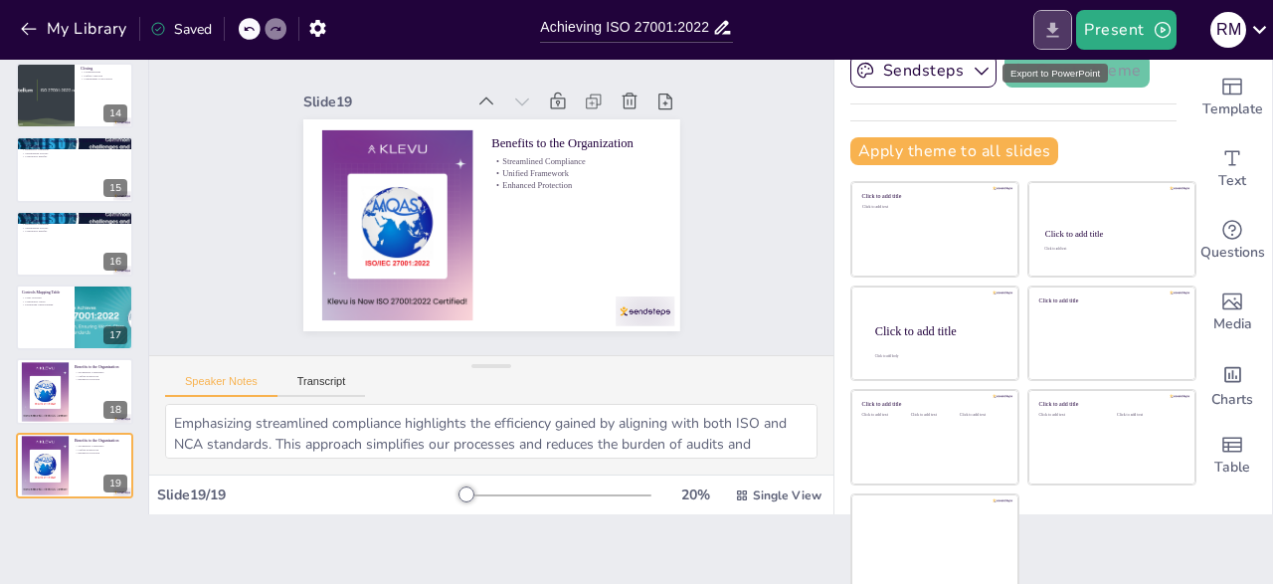
click at [1058, 27] on icon "Export to PowerPoint" at bounding box center [1053, 29] width 12 height 15
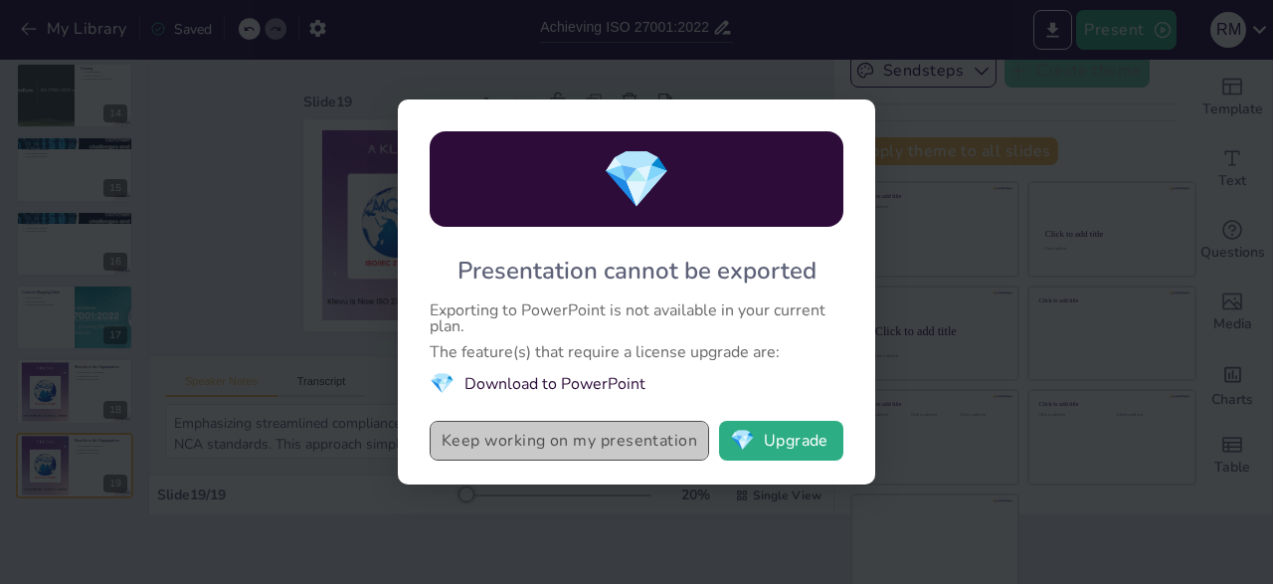
click at [592, 445] on button "Keep working on my presentation" at bounding box center [569, 441] width 279 height 40
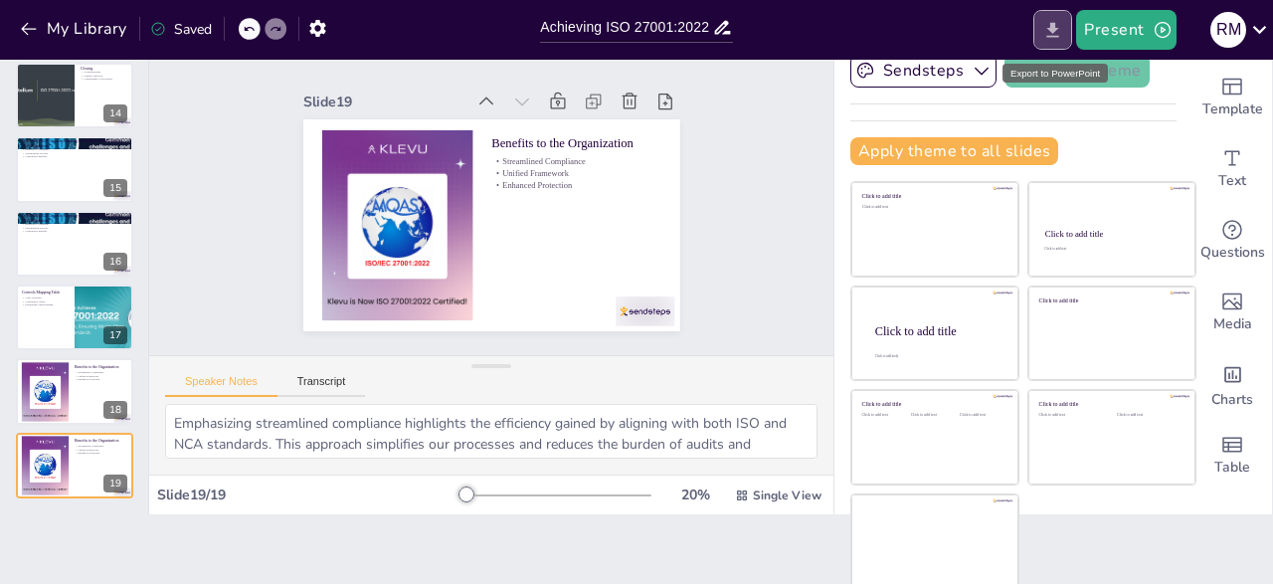
click at [1041, 25] on button "Export to PowerPoint" at bounding box center [1052, 30] width 39 height 40
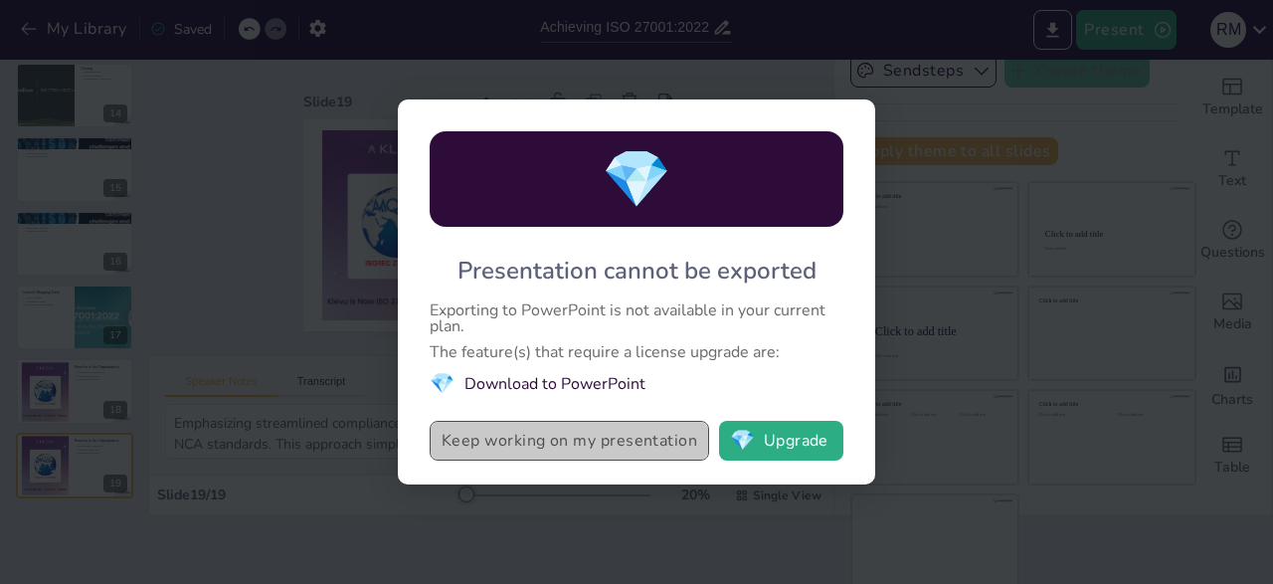
click at [500, 447] on button "Keep working on my presentation" at bounding box center [569, 441] width 279 height 40
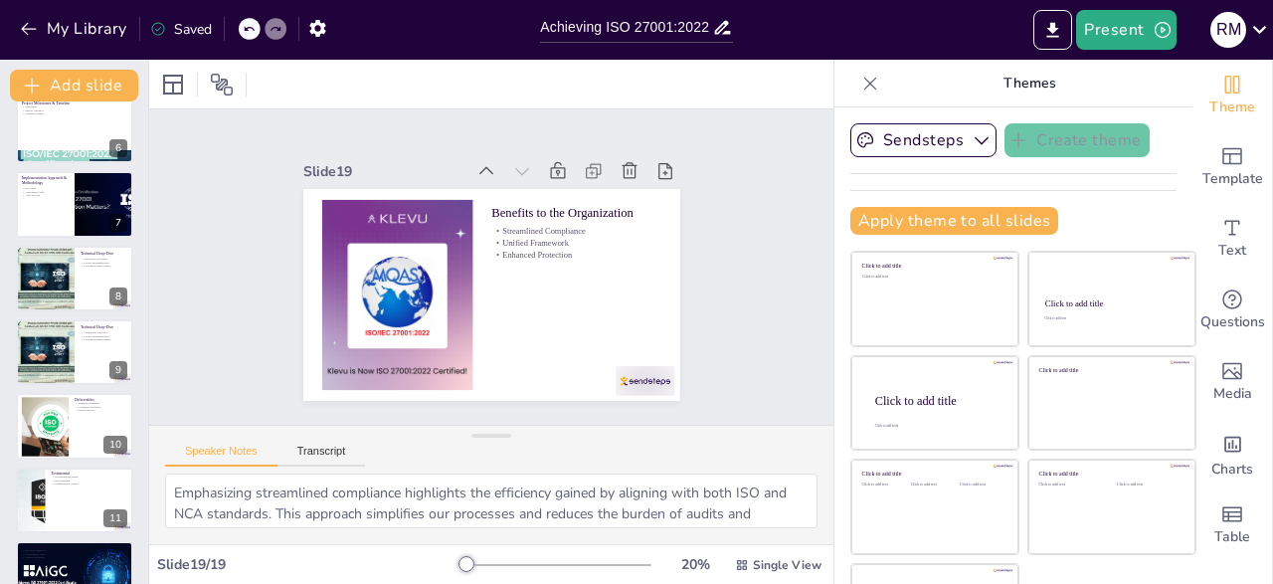
scroll to position [0, 0]
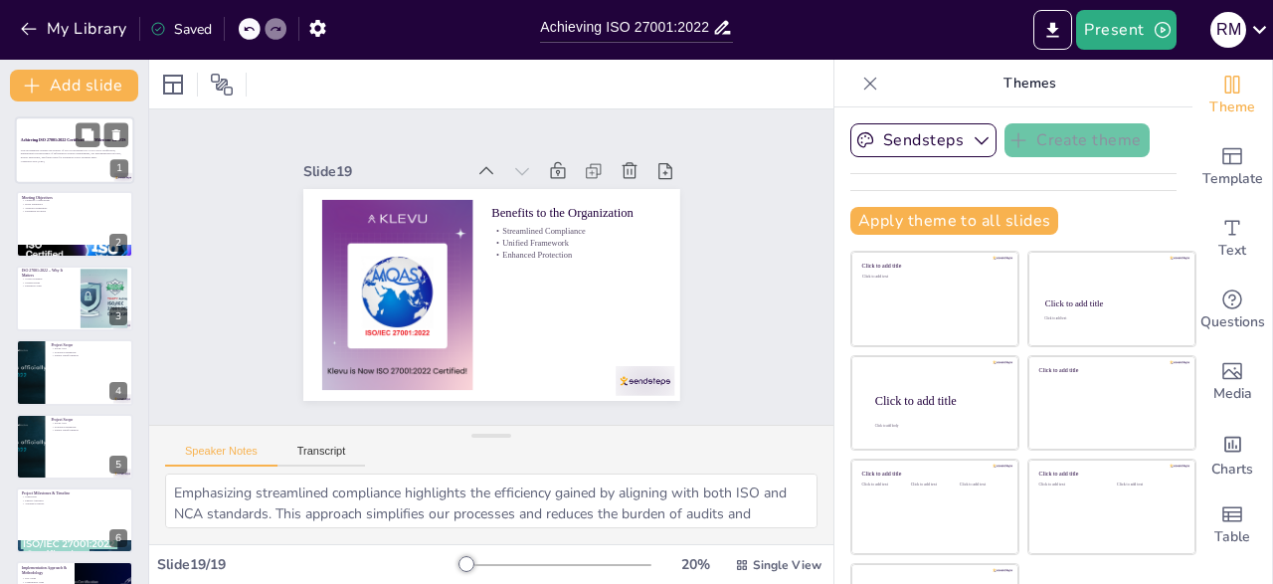
click at [62, 164] on div "This presentation outlines the journey of TOS in achieving ISO 27001:2022 certi…" at bounding box center [74, 155] width 107 height 21
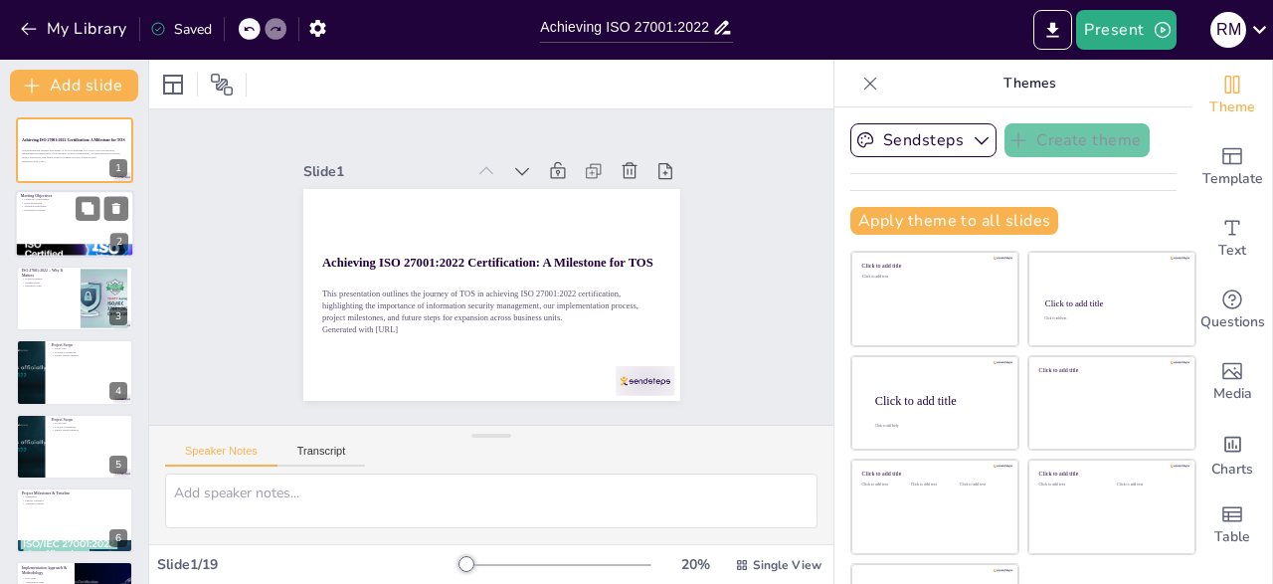
click at [55, 208] on p "Technical Highlights" at bounding box center [74, 207] width 107 height 4
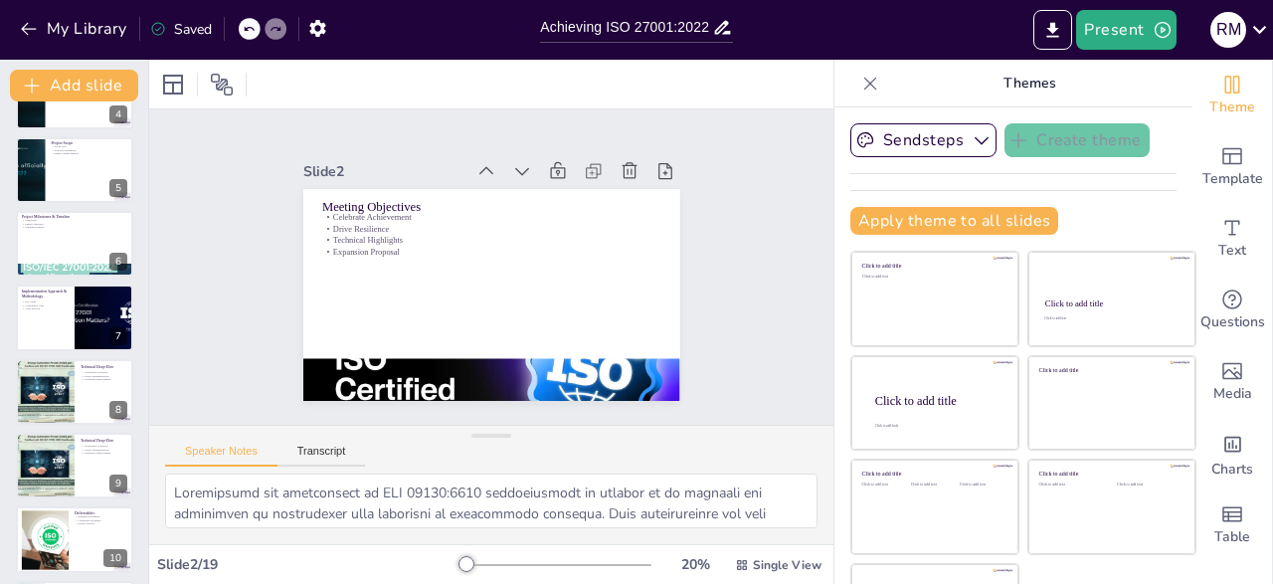
scroll to position [334, 0]
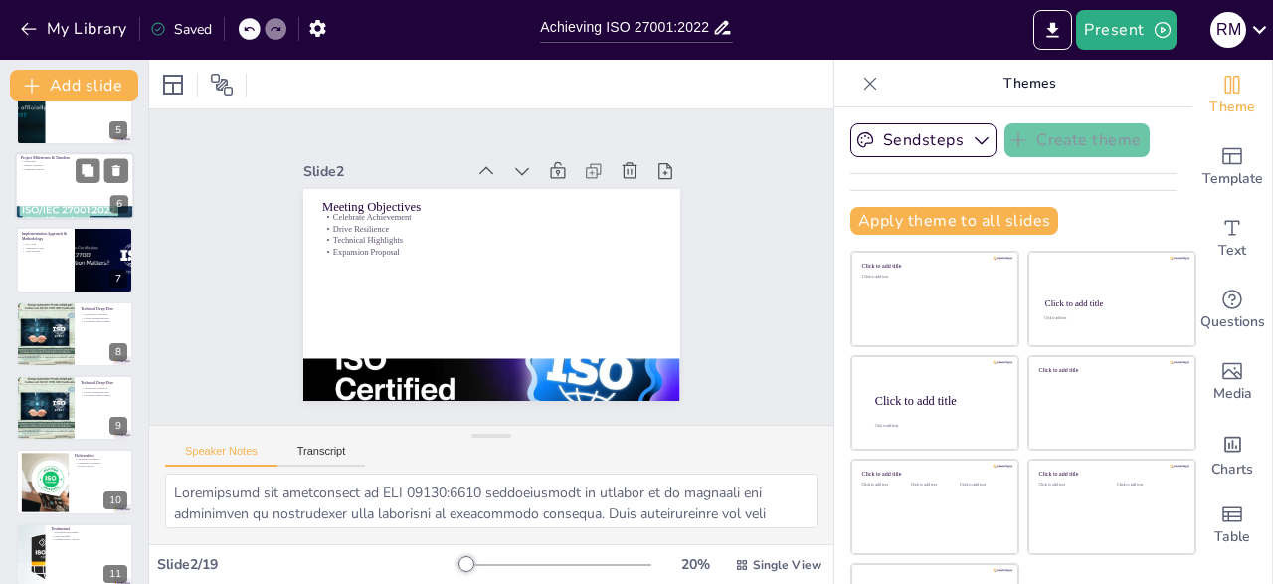
click at [105, 188] on div at bounding box center [74, 186] width 119 height 68
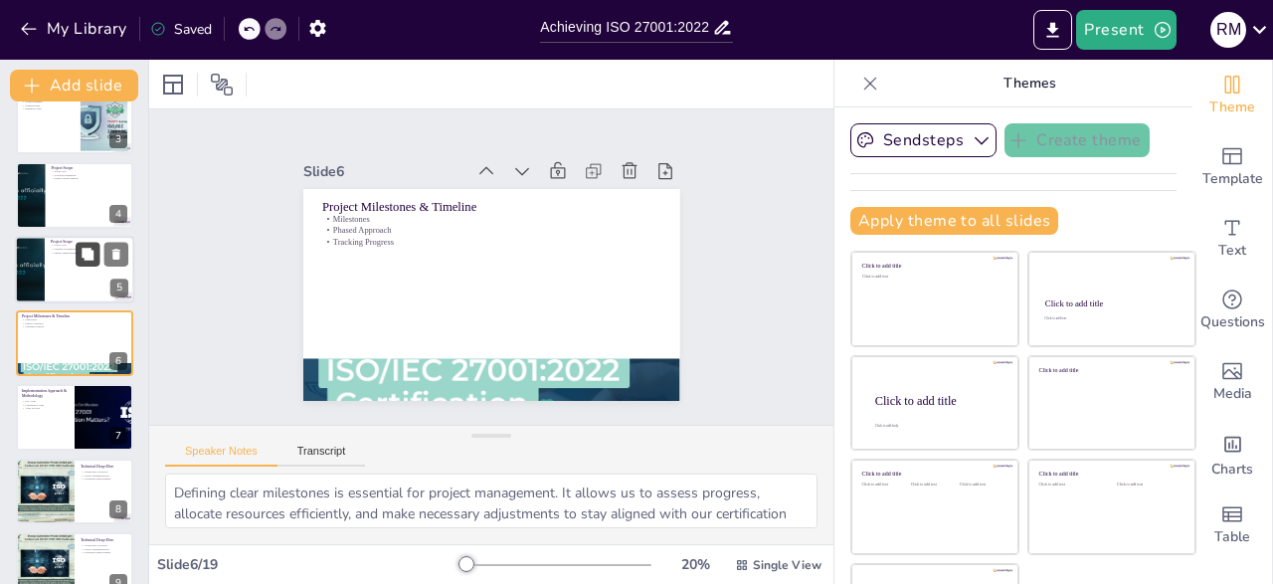
click at [94, 255] on icon at bounding box center [88, 254] width 14 height 14
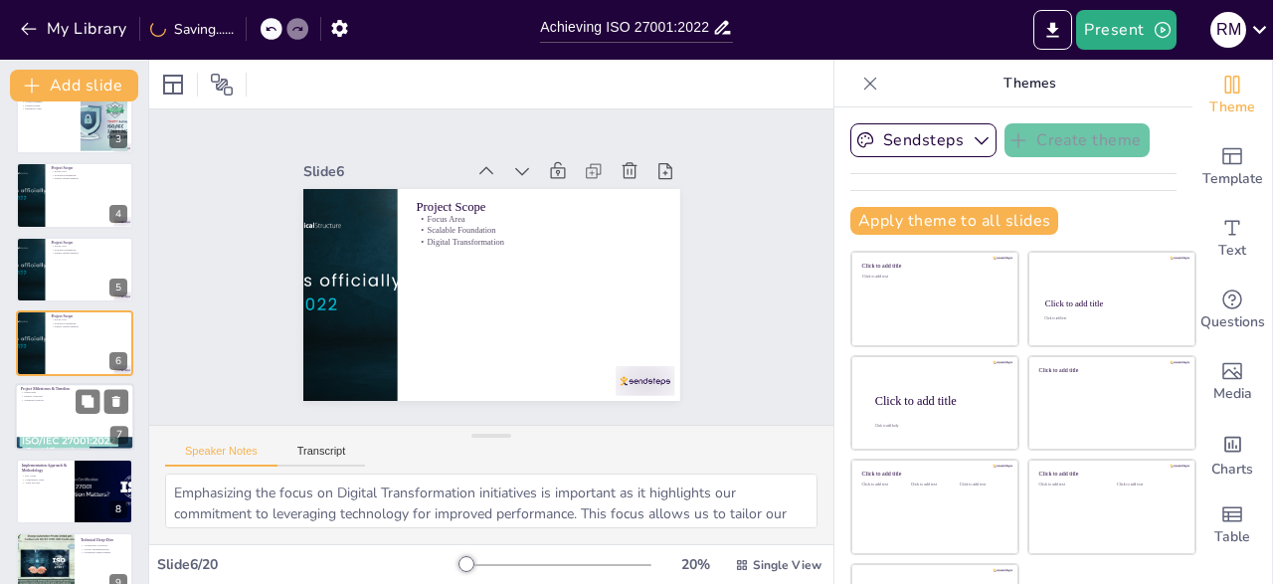
click at [67, 402] on div at bounding box center [74, 418] width 119 height 68
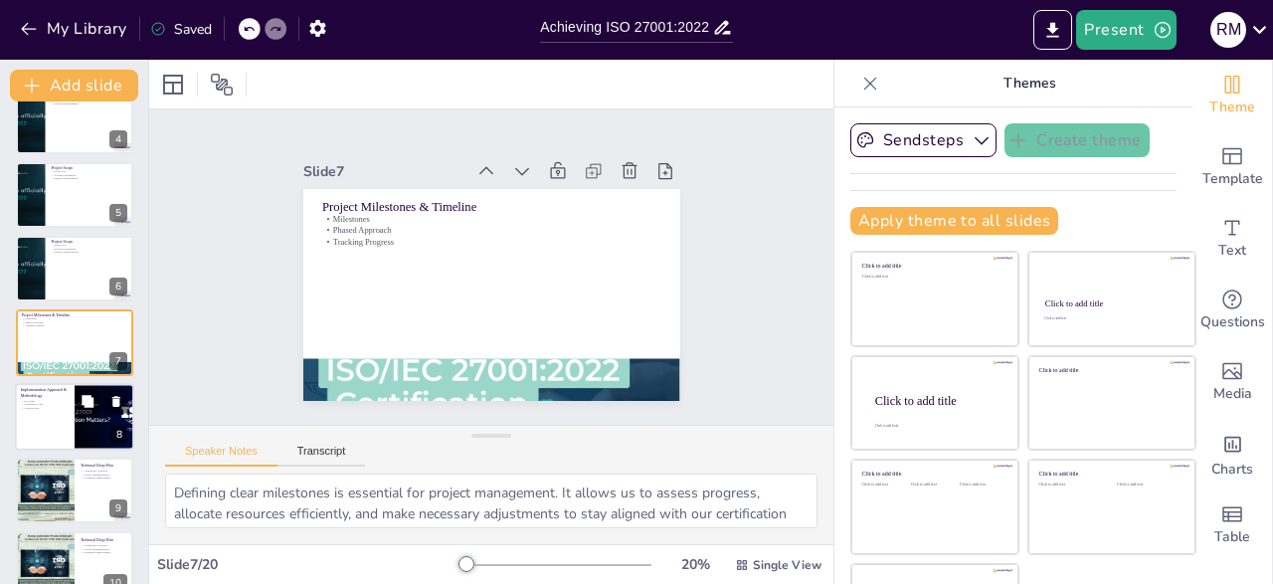
scroll to position [363, 0]
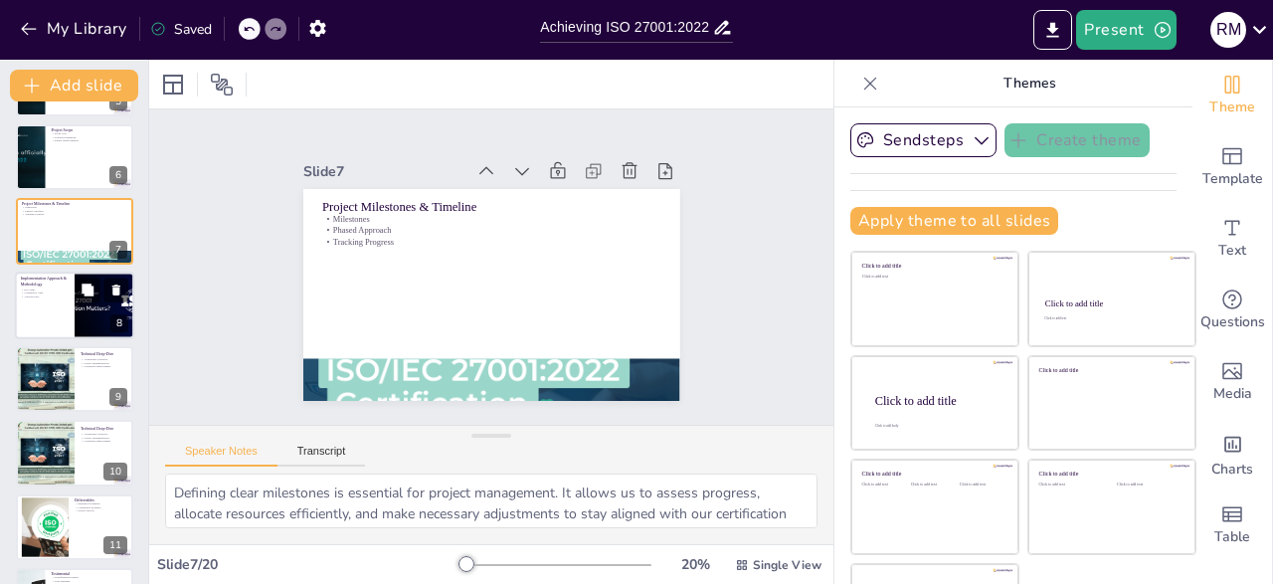
click at [68, 401] on div at bounding box center [45, 379] width 66 height 66
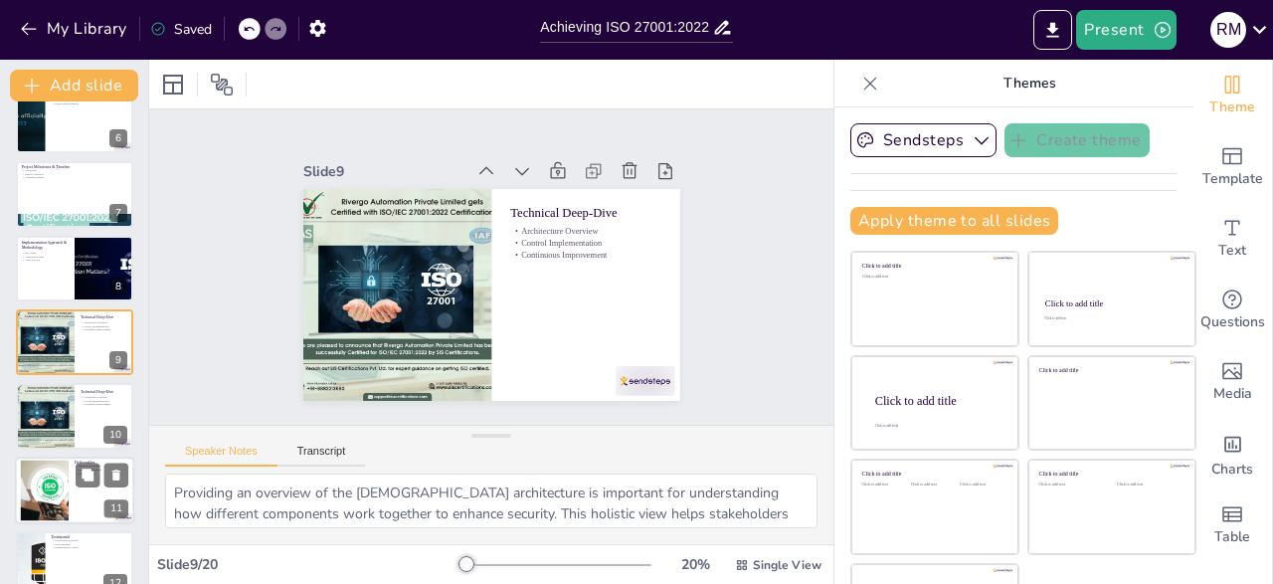
click at [65, 475] on div at bounding box center [44, 490] width 115 height 61
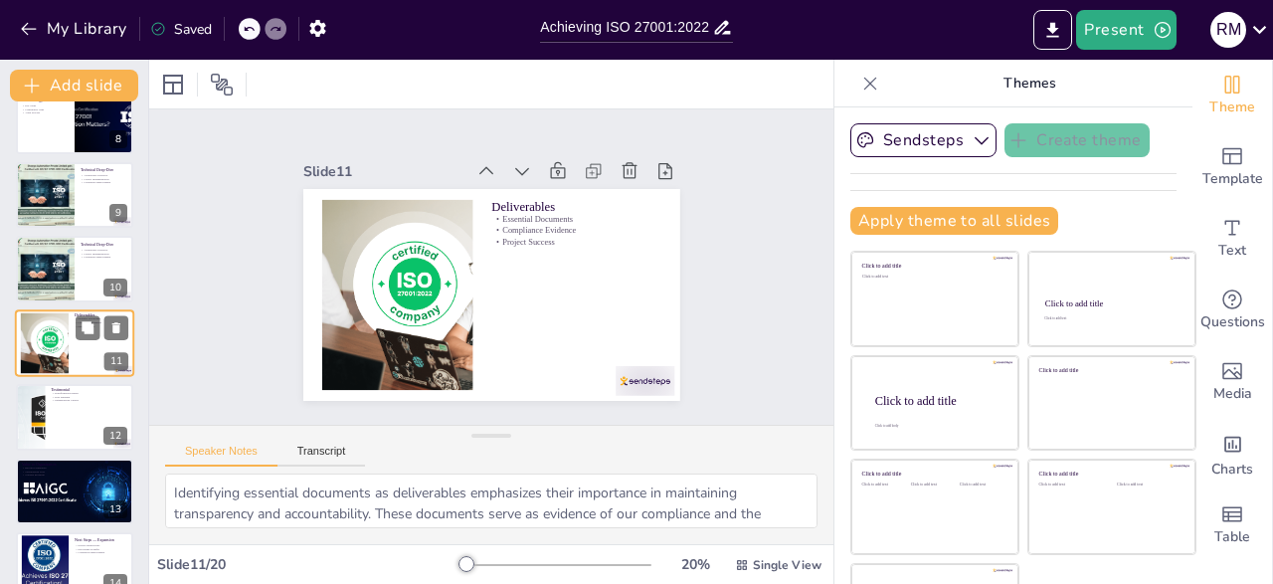
scroll to position [993, 0]
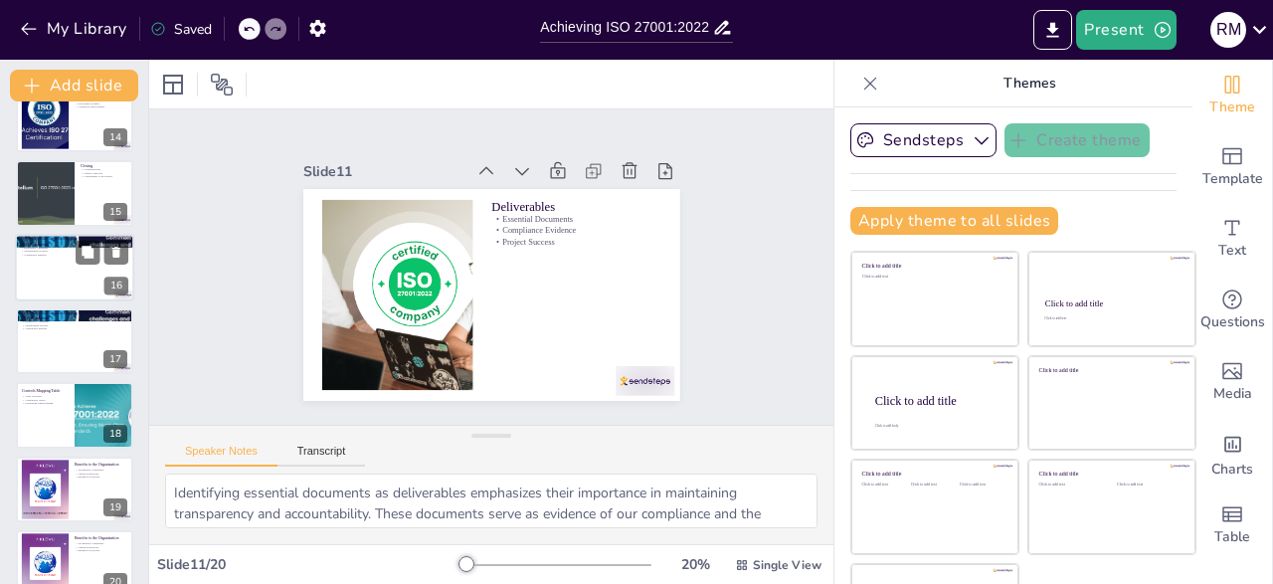
click at [73, 283] on div at bounding box center [74, 268] width 119 height 68
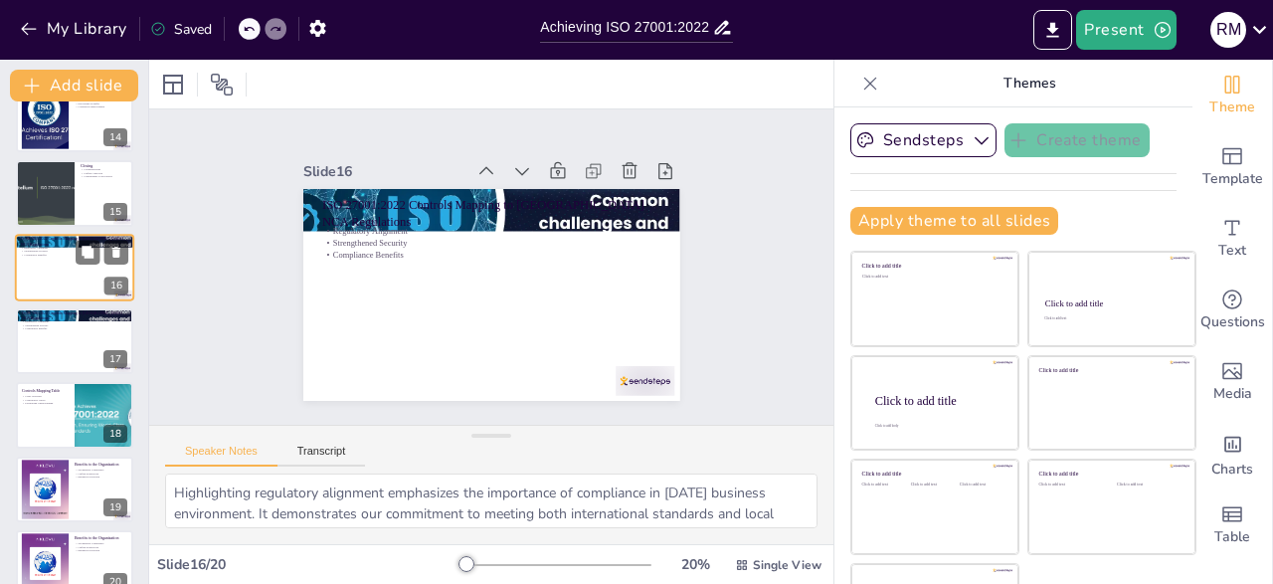
scroll to position [917, 0]
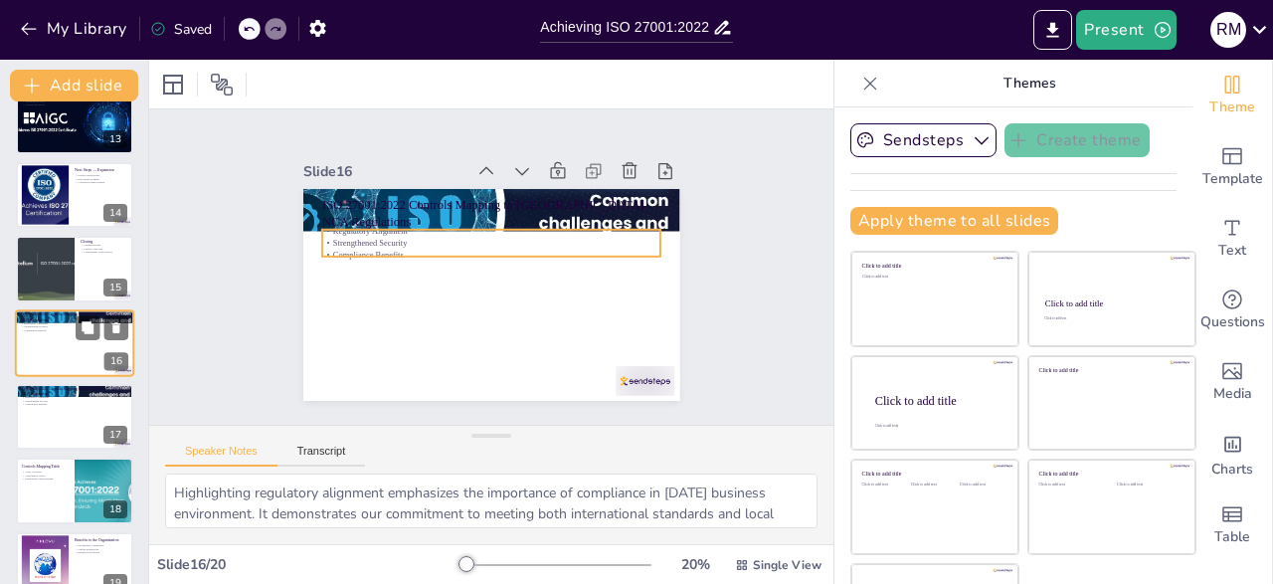
click at [62, 324] on div "Regulatory Alignment Strengthened Security Compliance Benefits" at bounding box center [74, 326] width 107 height 11
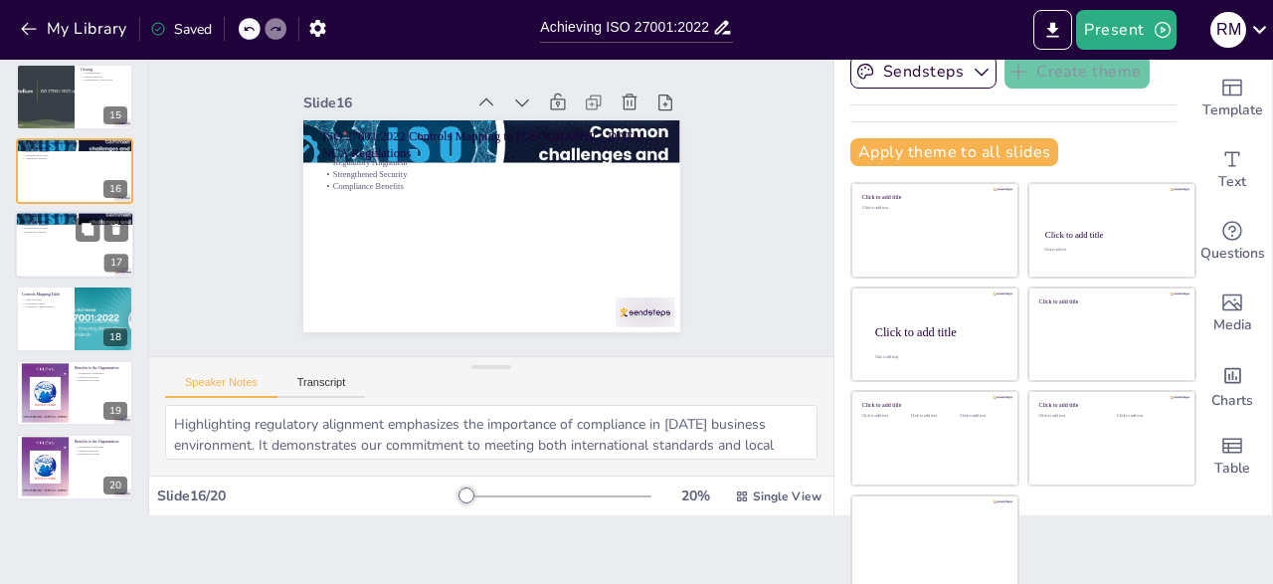
scroll to position [70, 0]
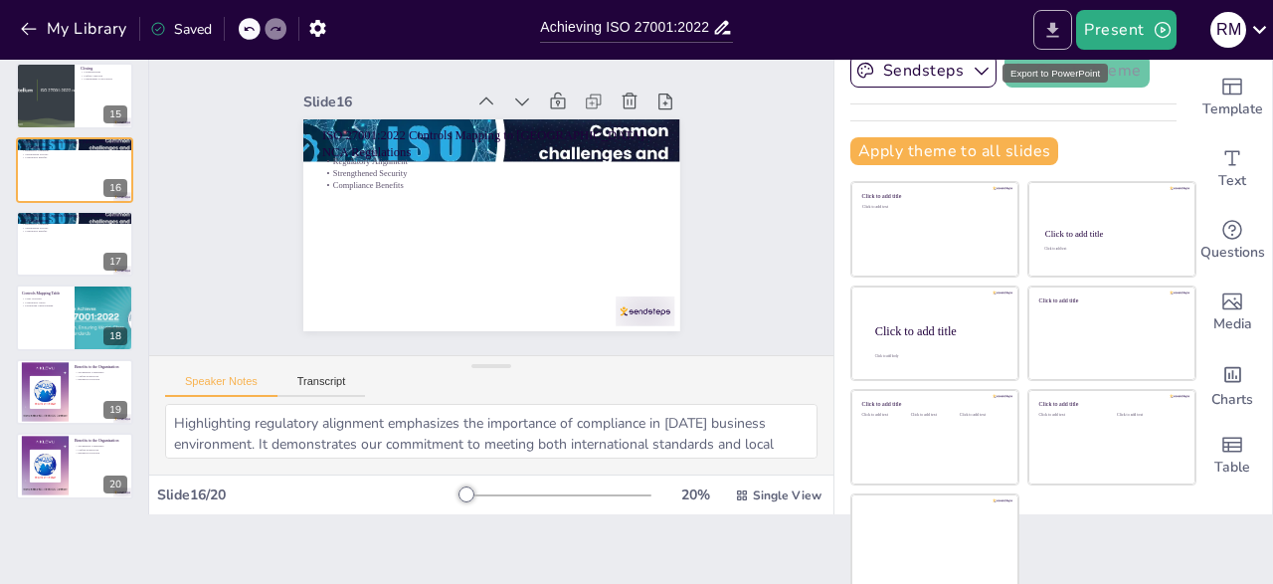
click at [1055, 31] on icon "Export to PowerPoint" at bounding box center [1053, 29] width 12 height 15
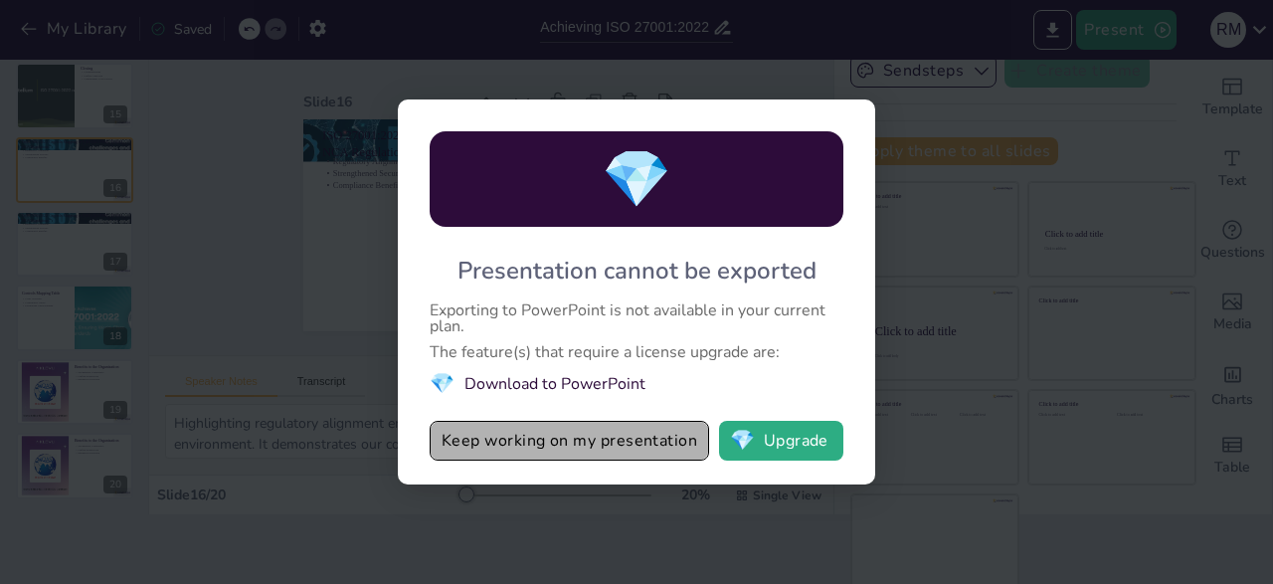
click at [573, 436] on button "Keep working on my presentation" at bounding box center [569, 441] width 279 height 40
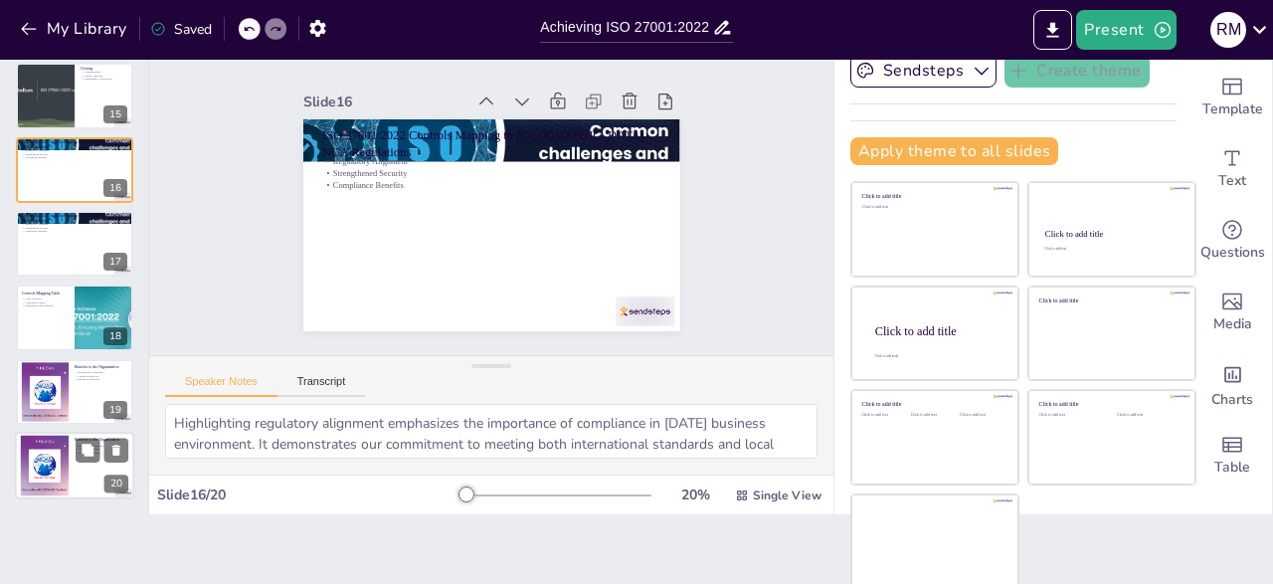
click at [53, 459] on div at bounding box center [45, 466] width 66 height 61
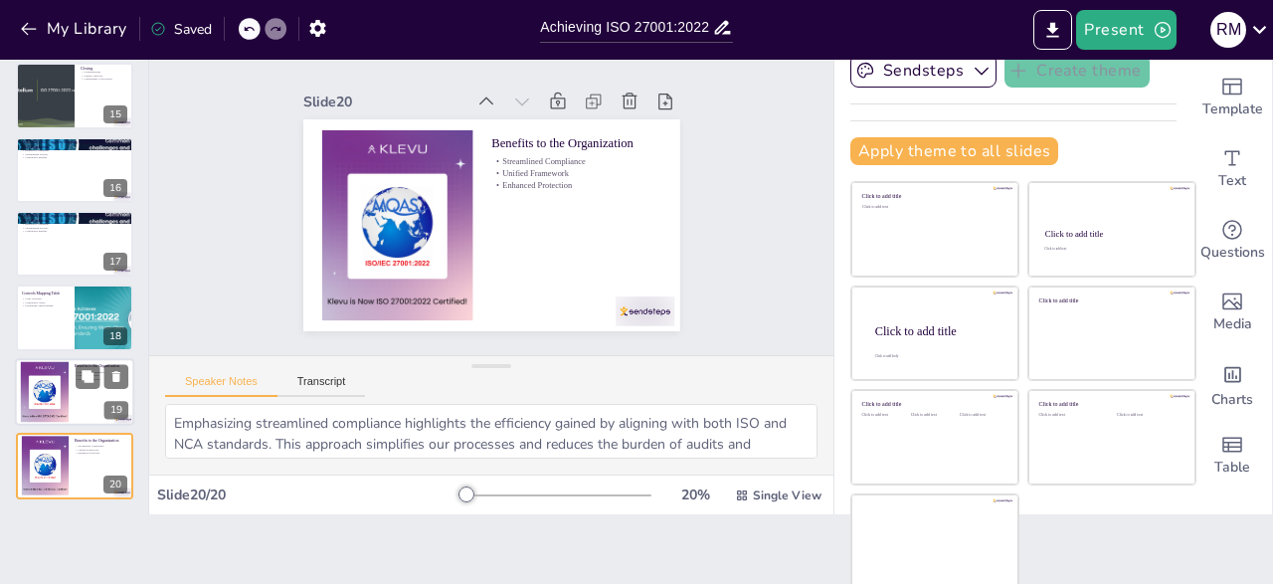
click at [73, 407] on div at bounding box center [74, 392] width 119 height 68
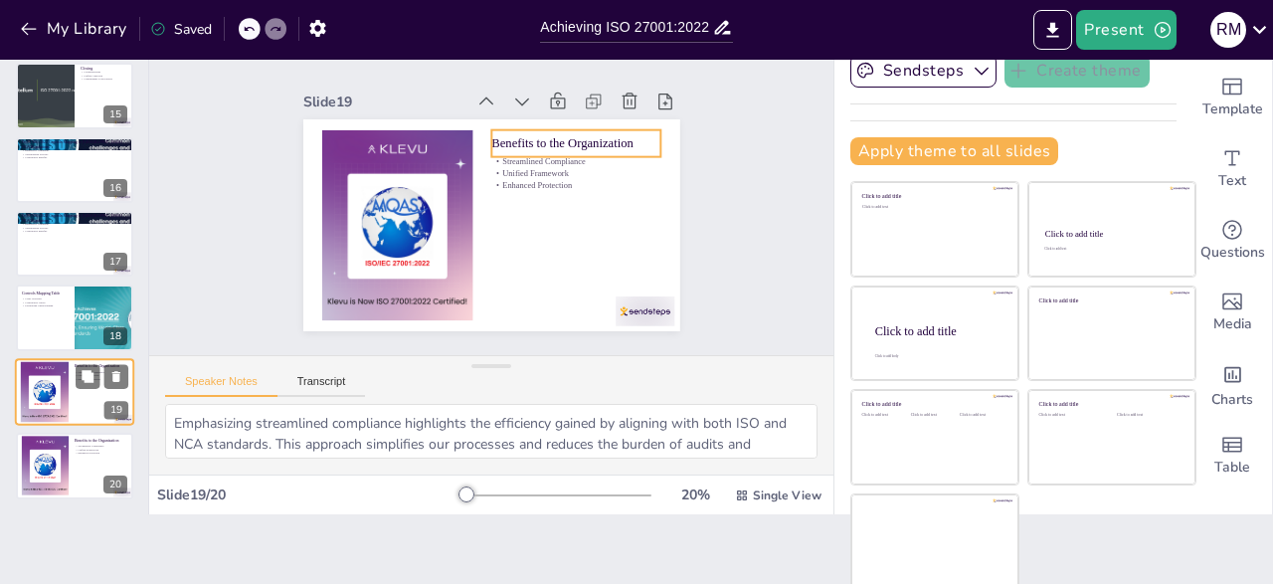
click at [87, 363] on p "Benefits to the Organization" at bounding box center [102, 366] width 54 height 6
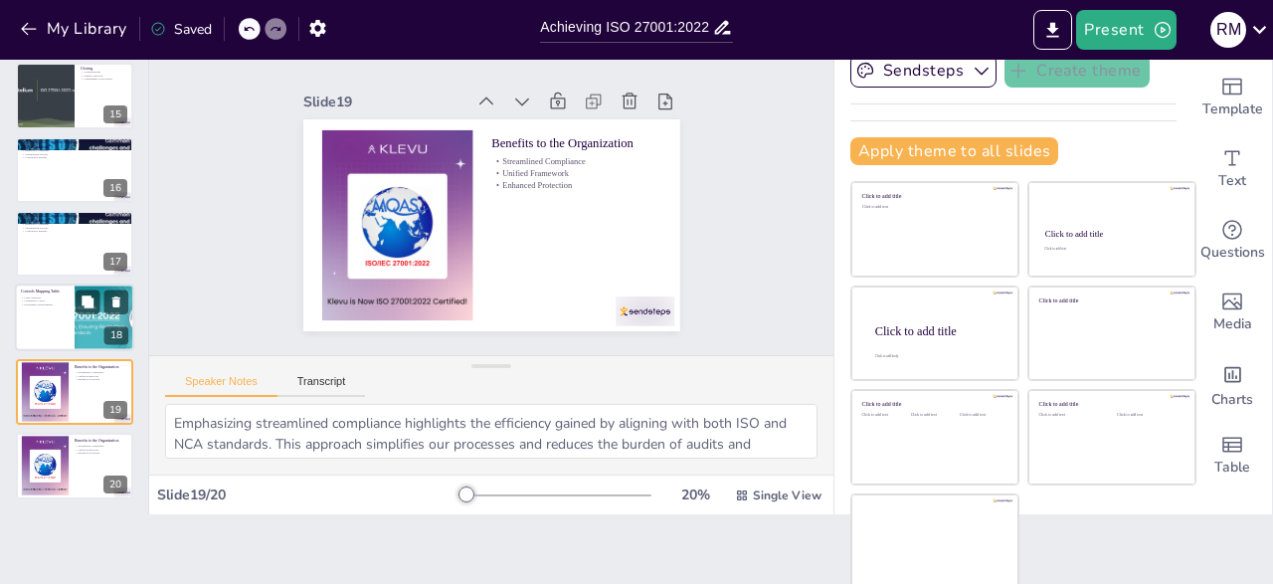
click at [95, 323] on div at bounding box center [104, 318] width 119 height 68
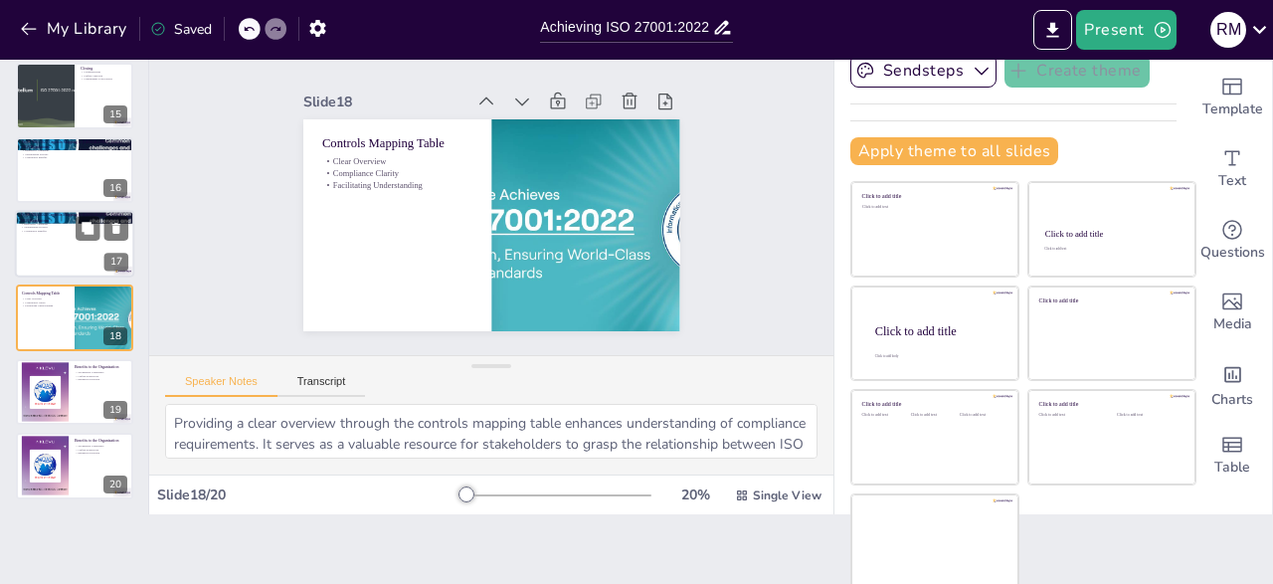
click at [93, 268] on div at bounding box center [74, 244] width 119 height 68
type textarea "Highlighting regulatory alignment emphasizes the importance of compliance in [D…"
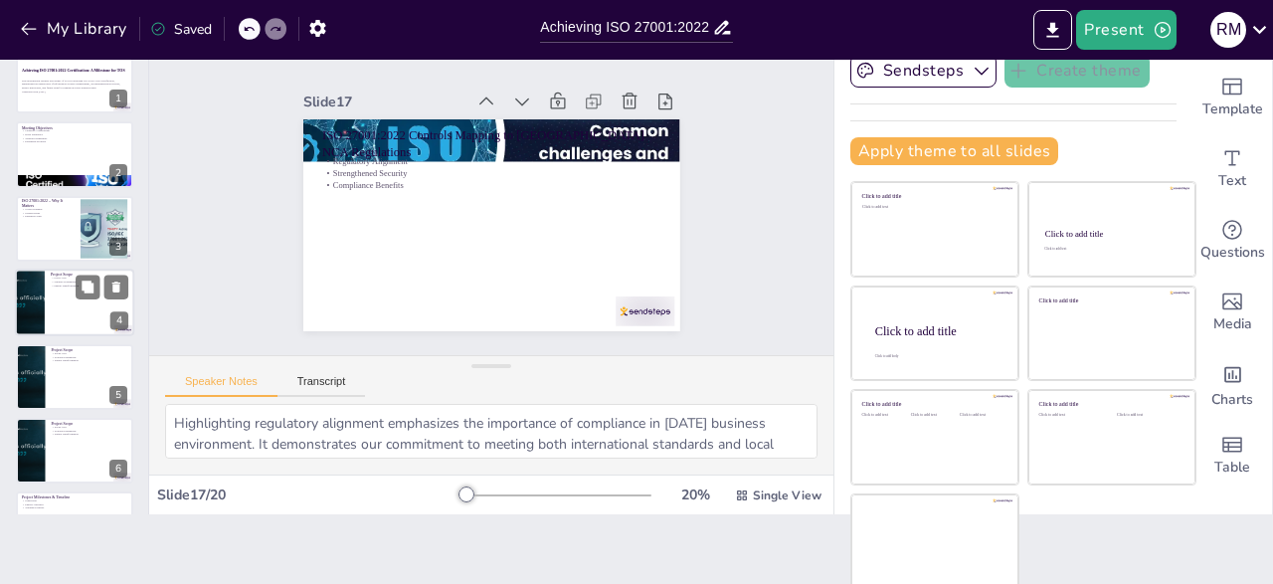
scroll to position [0, 0]
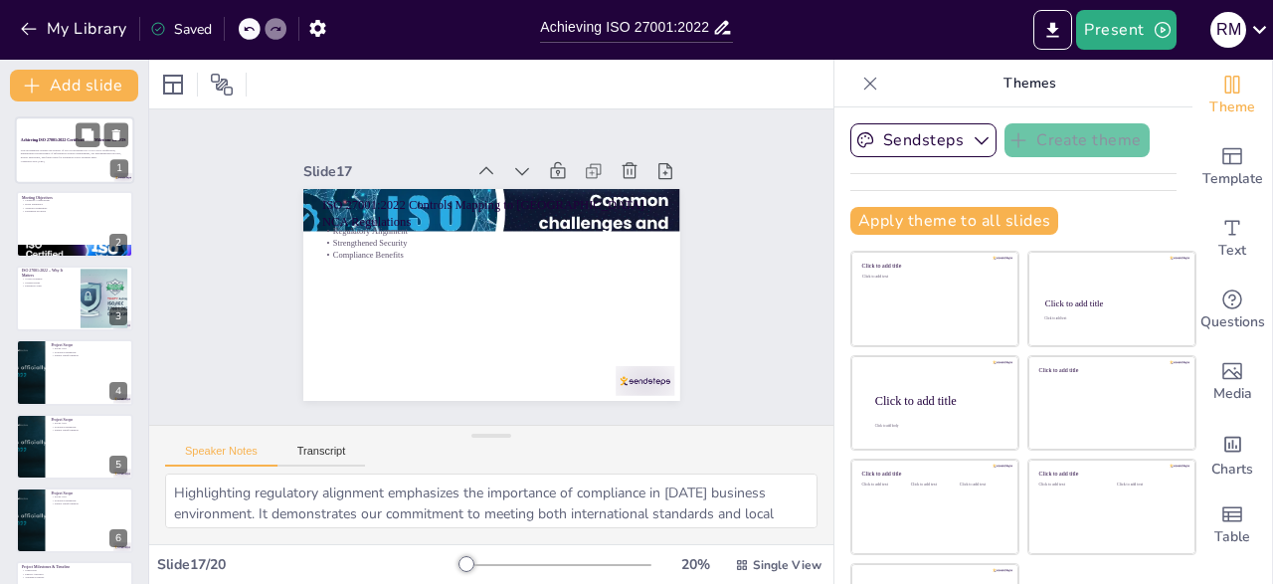
click at [65, 174] on div at bounding box center [74, 150] width 119 height 68
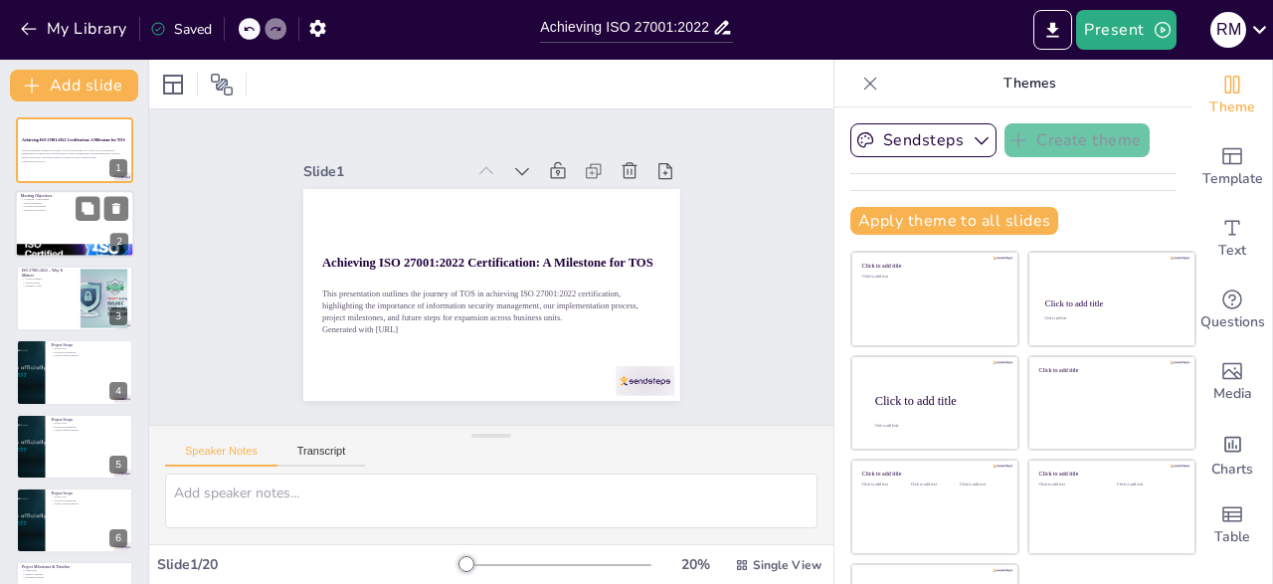
click at [45, 245] on div at bounding box center [74, 225] width 119 height 68
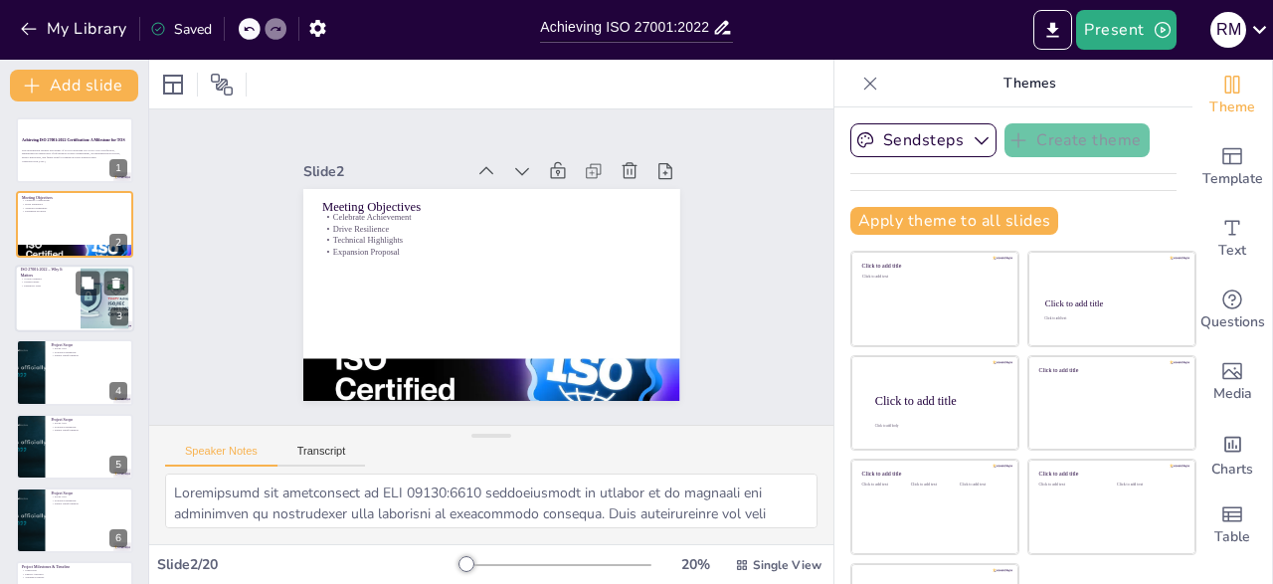
click at [57, 278] on p "Global Standard" at bounding box center [48, 279] width 54 height 4
type textarea "Understanding that ISO 27001:2022 sets the global standard for managing informa…"
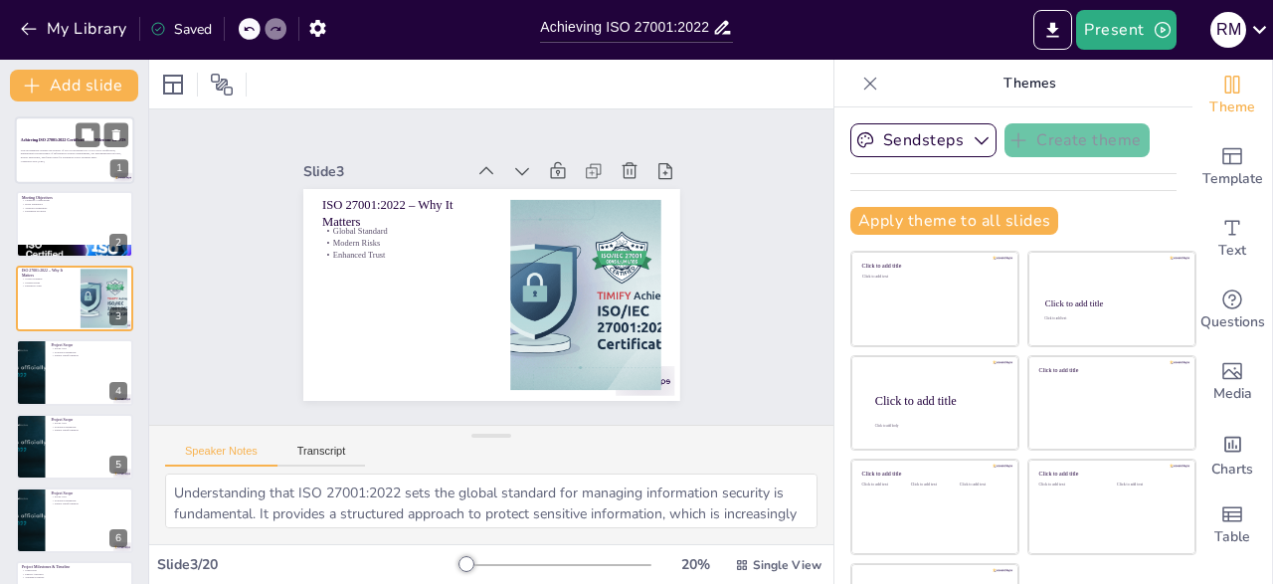
click at [67, 153] on p "This presentation outlines the journey of TOS in achieving ISO 27001:2022 certi…" at bounding box center [74, 153] width 107 height 11
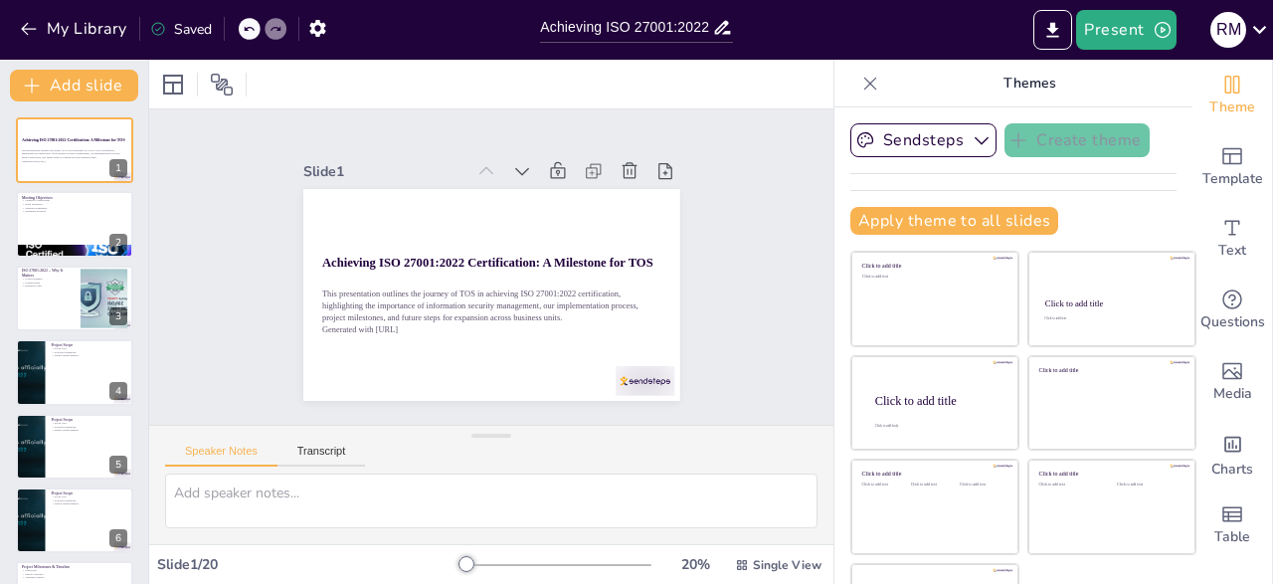
scroll to position [70, 0]
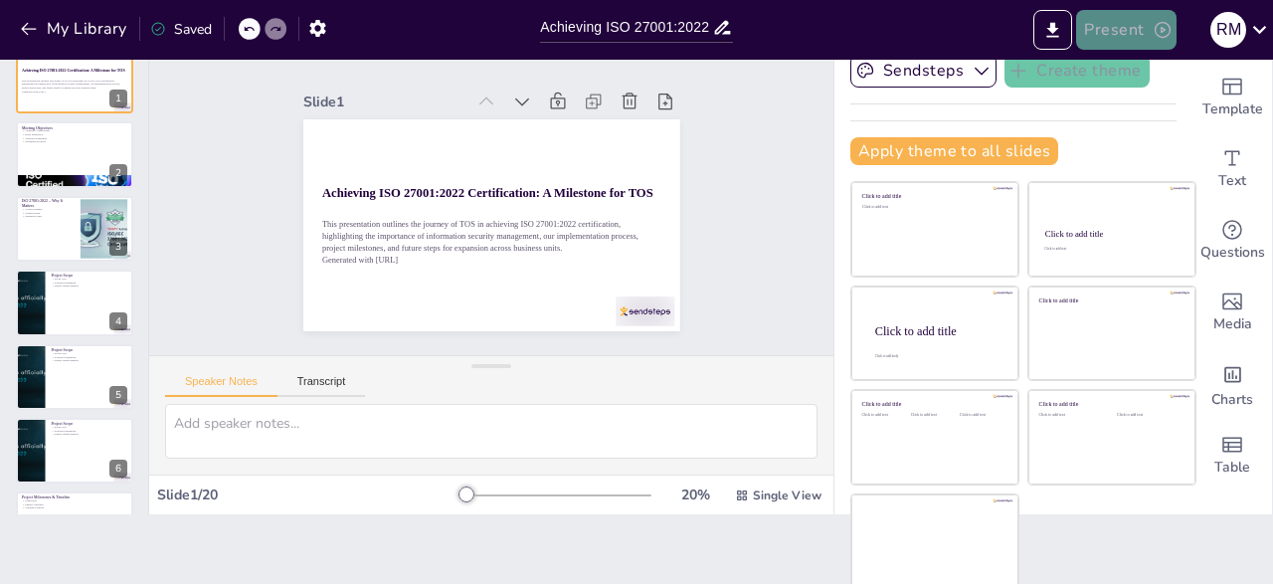
click at [1142, 32] on button "Present" at bounding box center [1125, 30] width 99 height 40
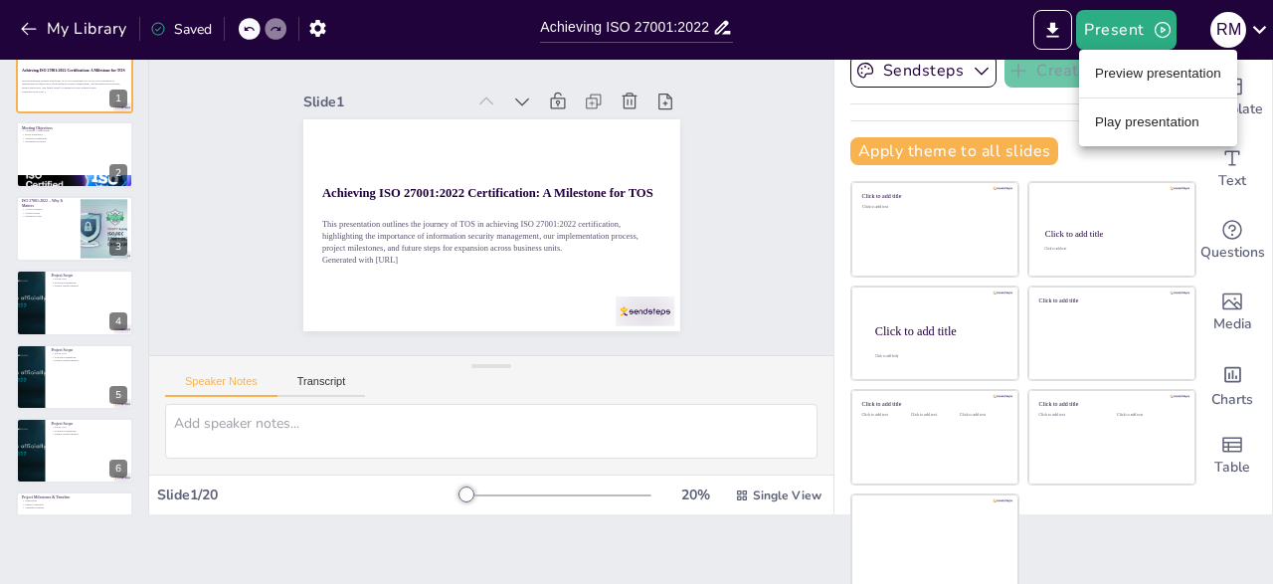
click at [1140, 63] on li "Preview presentation" at bounding box center [1158, 74] width 158 height 32
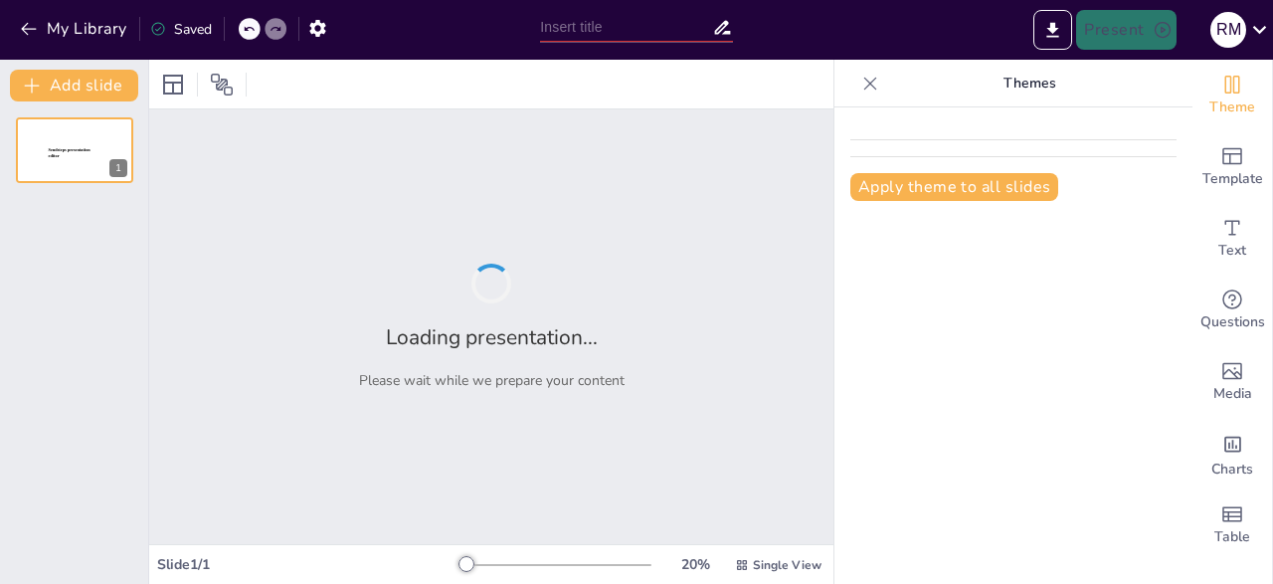
type input "Achieving ISO 27001:2022 Certification: A Milestone for TOS"
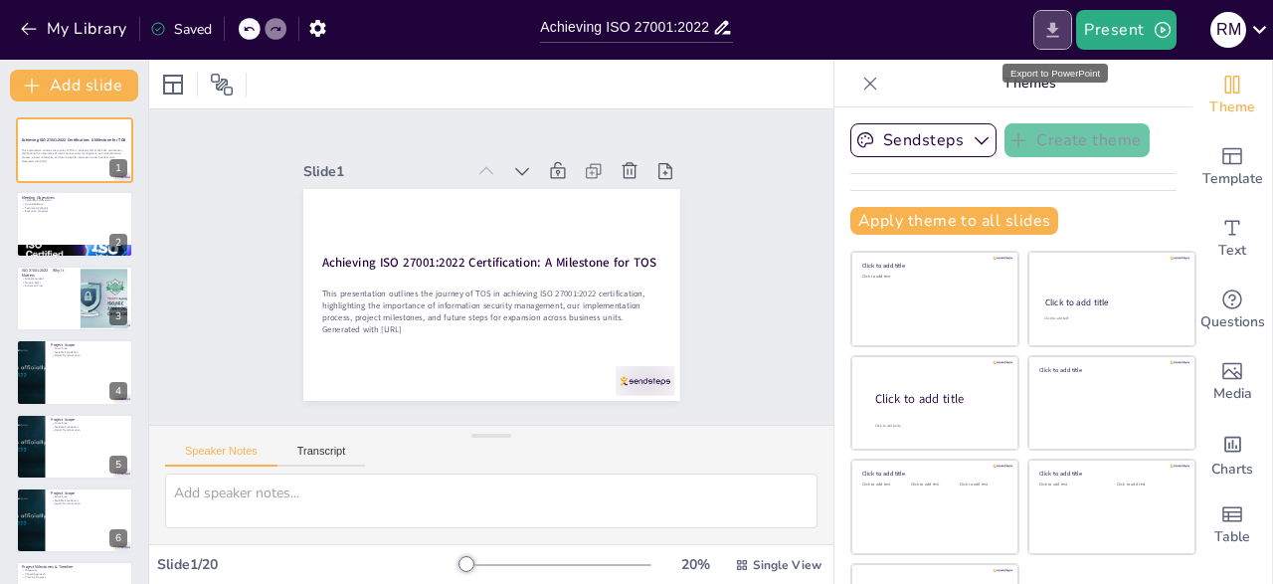
click at [1063, 31] on icon "Export to PowerPoint" at bounding box center [1052, 30] width 21 height 21
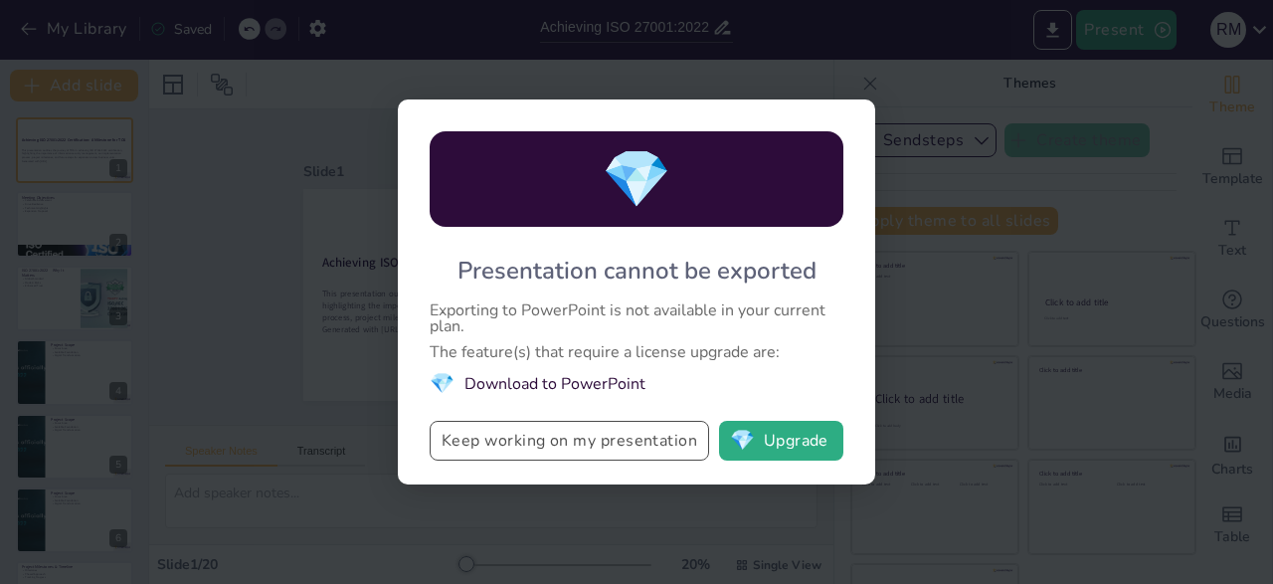
click at [613, 443] on button "Keep working on my presentation" at bounding box center [569, 441] width 279 height 40
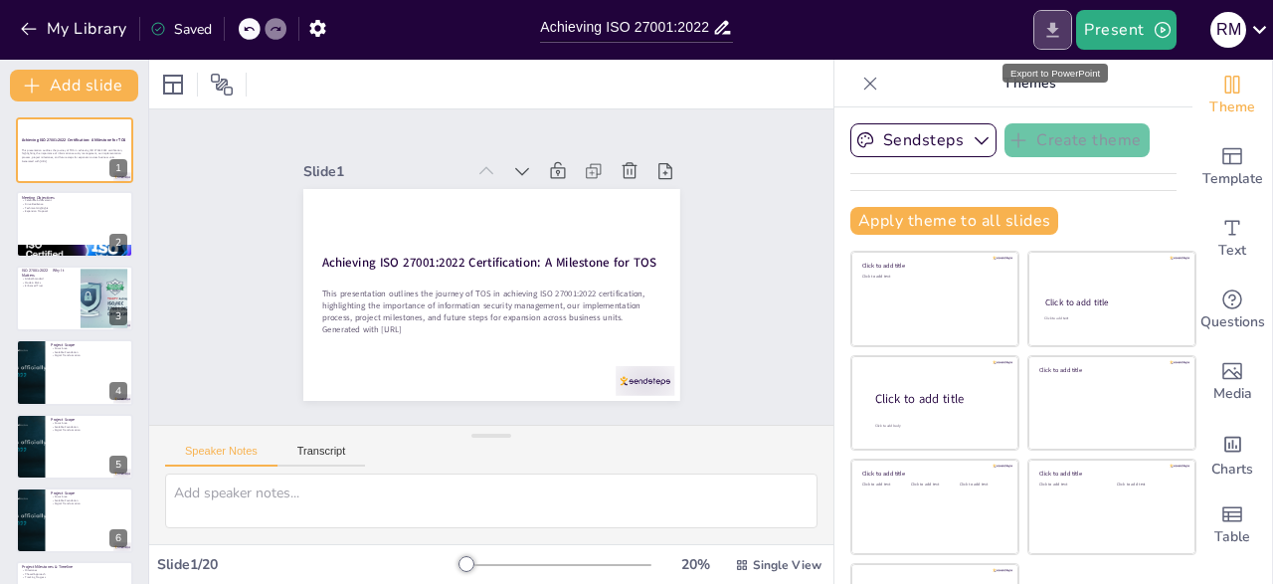
click at [1043, 47] on button "Export to PowerPoint" at bounding box center [1052, 30] width 39 height 40
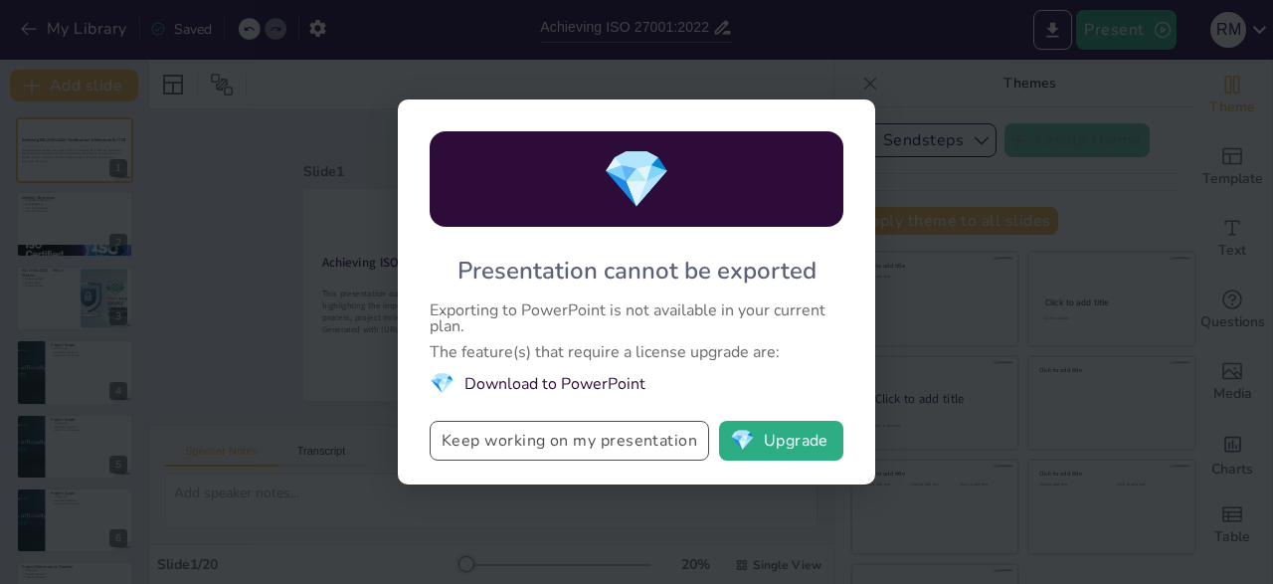
click at [619, 427] on button "Keep working on my presentation" at bounding box center [569, 441] width 279 height 40
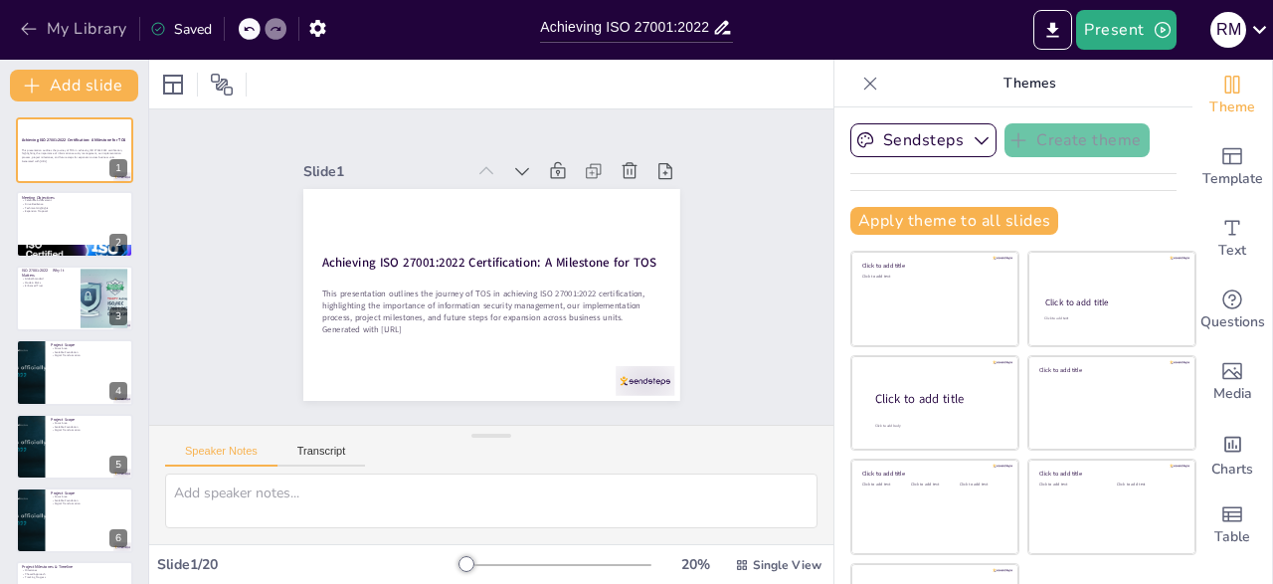
click at [82, 29] on button "My Library" at bounding box center [75, 29] width 120 height 32
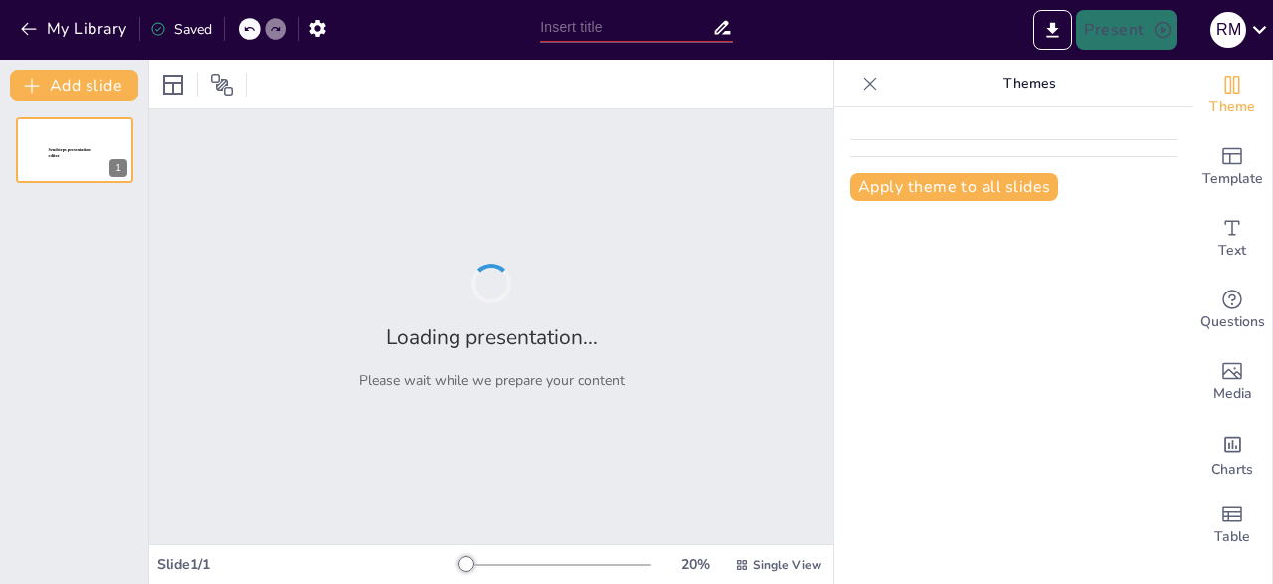
type input "Achieving ISO 27001:2022 Certification: A Milestone for TOS"
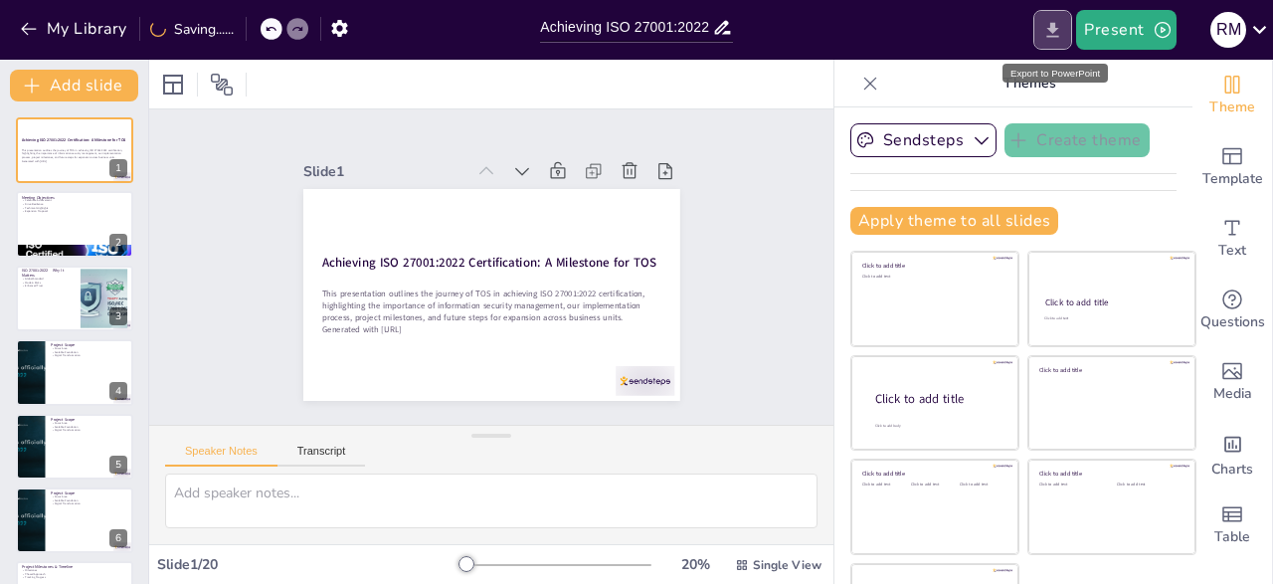
click at [1059, 37] on icon "Export to PowerPoint" at bounding box center [1052, 30] width 21 height 21
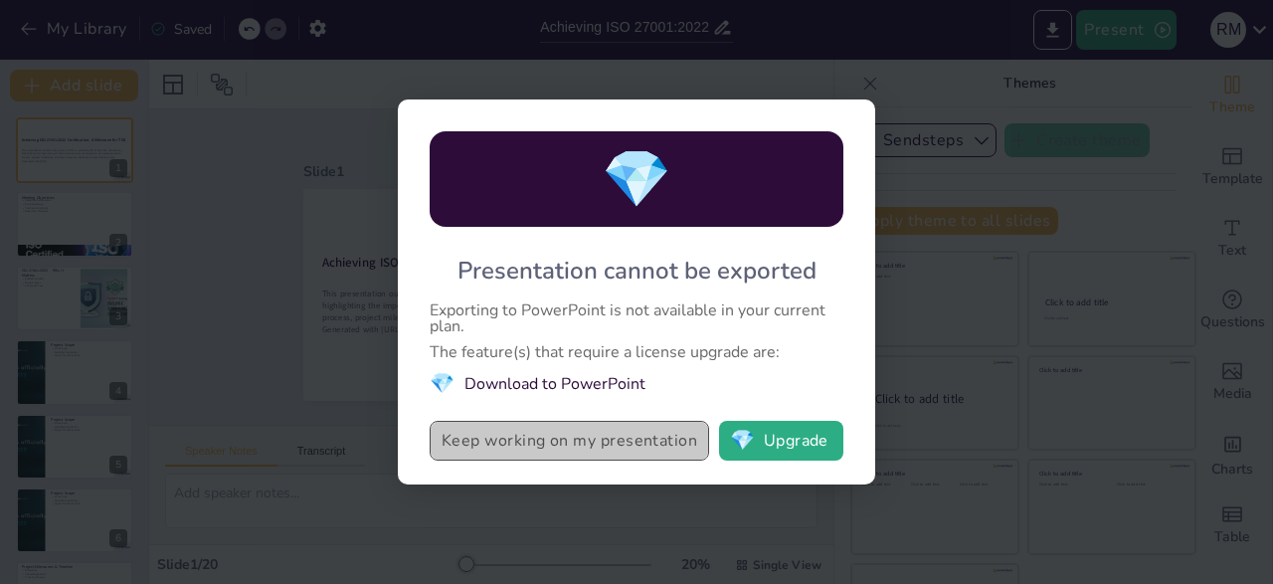
click at [569, 449] on button "Keep working on my presentation" at bounding box center [569, 441] width 279 height 40
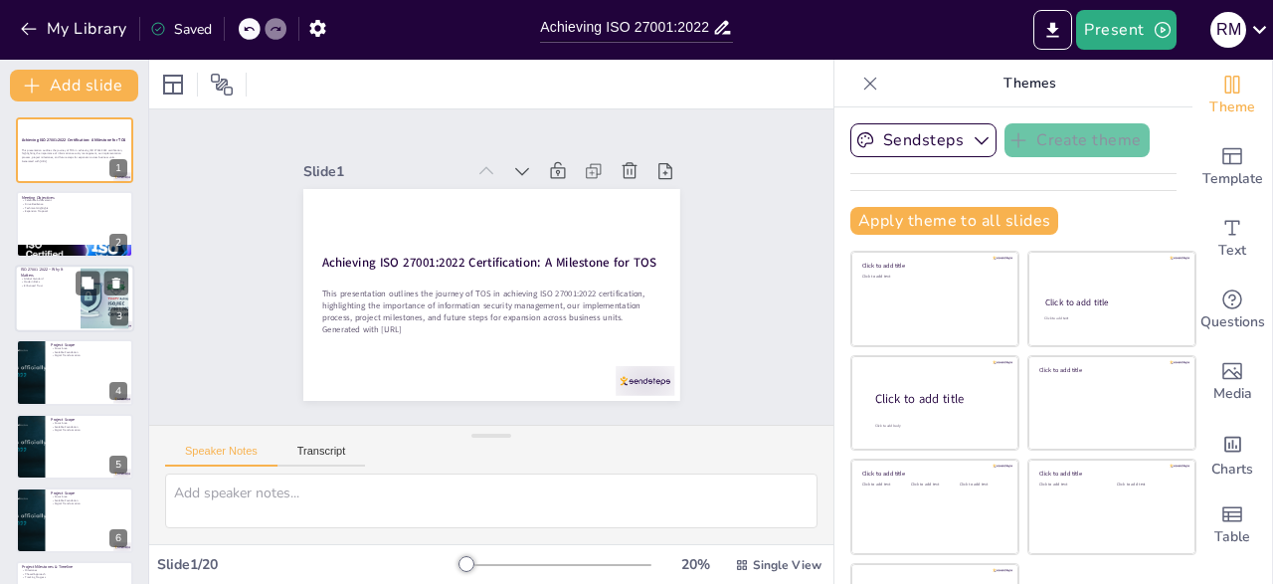
click at [87, 331] on div "ISO 27001:2022 – Why It Matters Global Standard Modern Risks Enhanced Trust 3" at bounding box center [74, 299] width 119 height 68
type textarea "Understanding that ISO 27001:2022 sets the global standard for managing informa…"
